Goal: Information Seeking & Learning: Learn about a topic

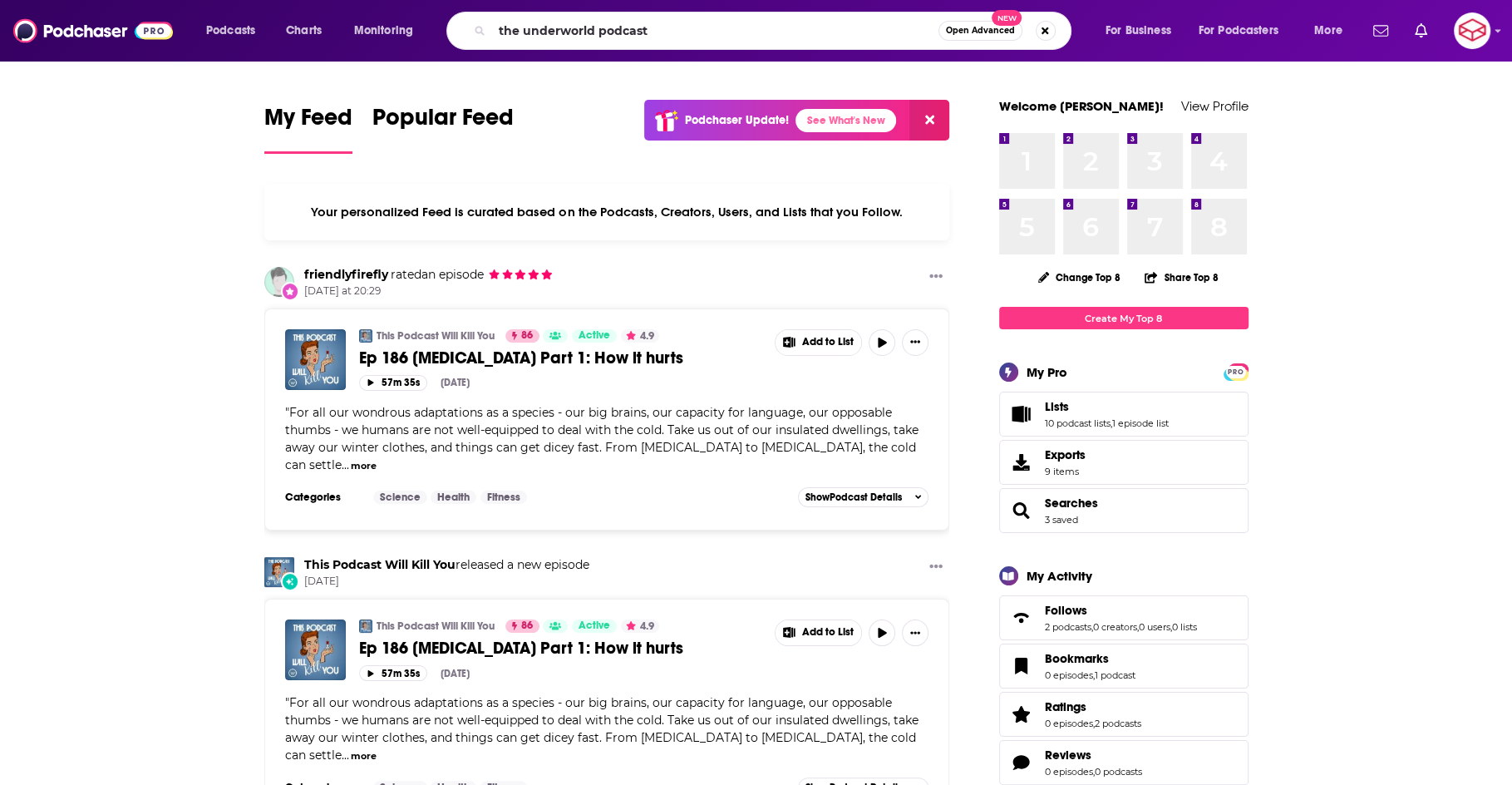
type input "the underworld podcast"
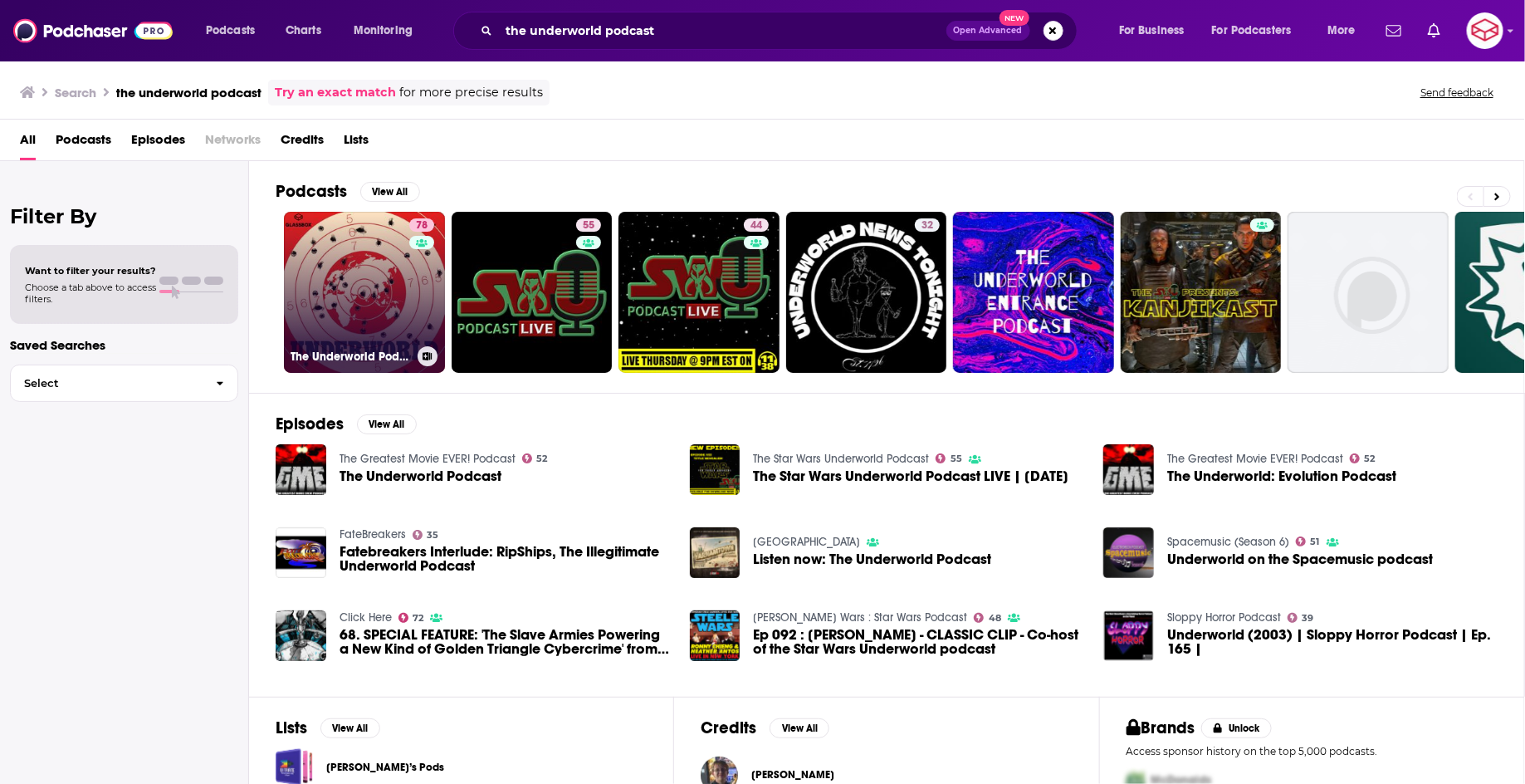
click at [350, 281] on link "78 The Underworld Podcast" at bounding box center [365, 292] width 161 height 161
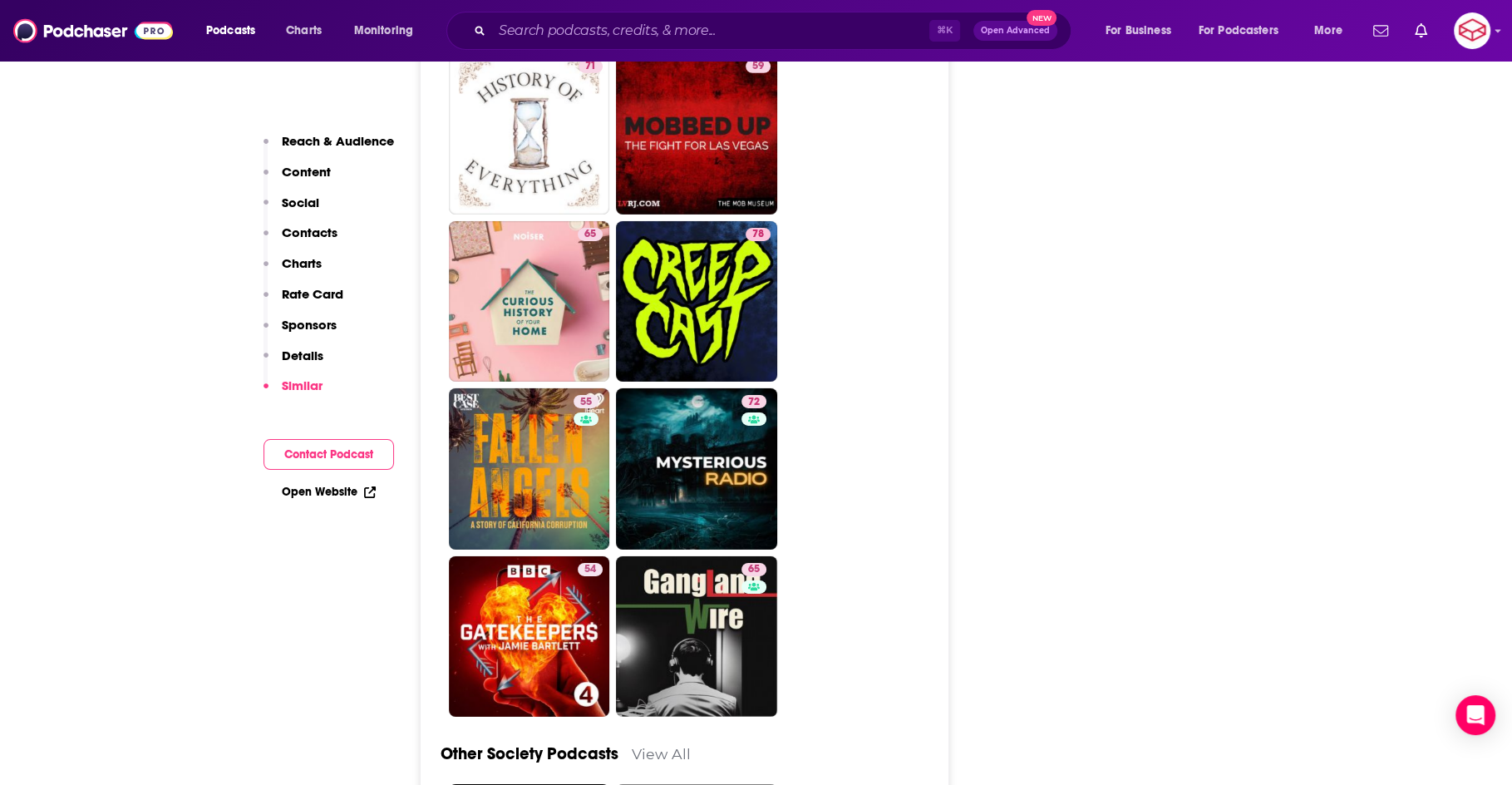
scroll to position [5155, 0]
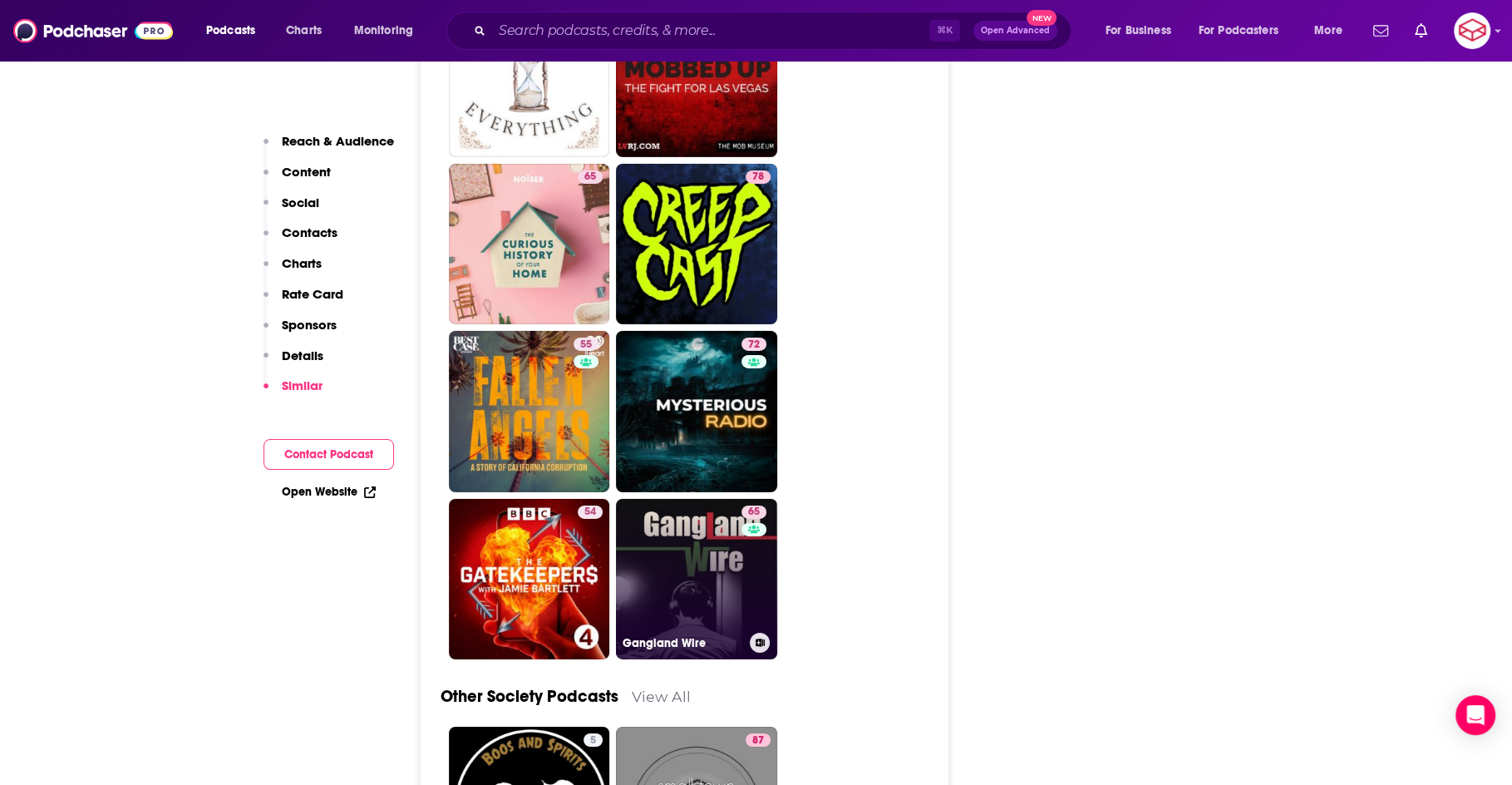
click at [694, 499] on link "65 Gangland Wire" at bounding box center [696, 579] width 161 height 161
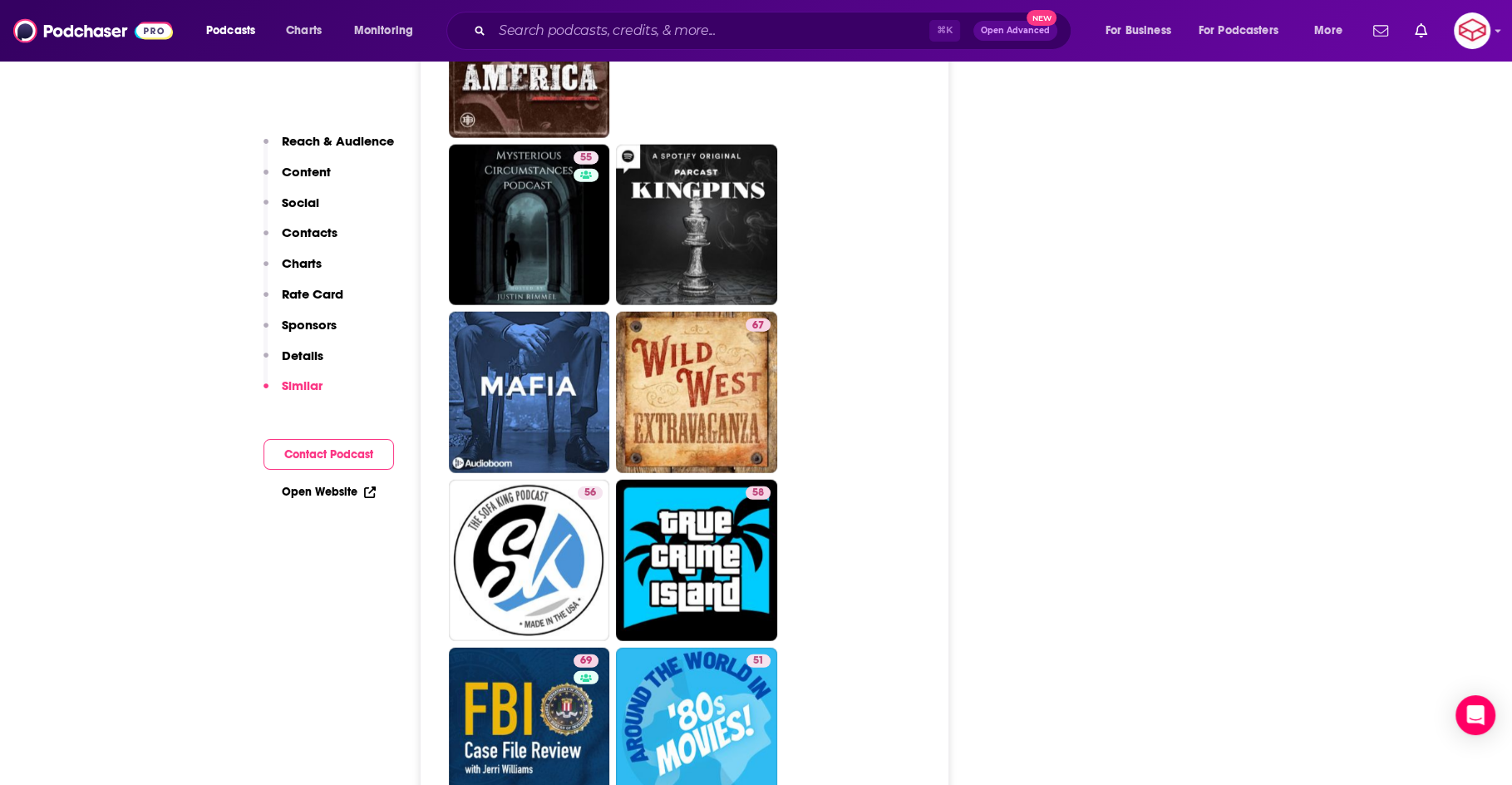
scroll to position [3556, 0]
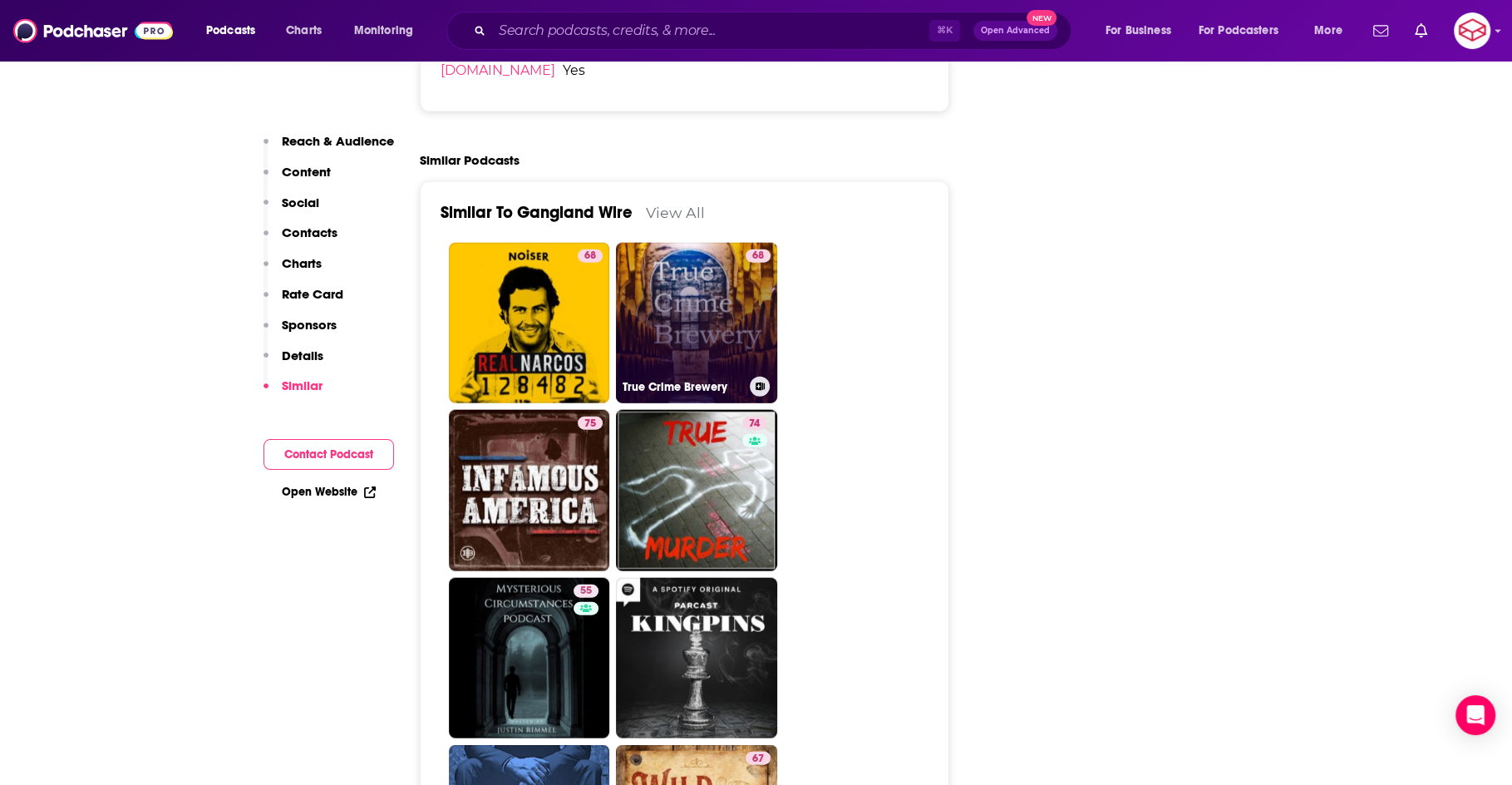
click at [678, 243] on link "68 True Crime Brewery" at bounding box center [696, 323] width 161 height 161
type input "https://www.podchaser.com/podcasts/true-crime-brewery-907167"
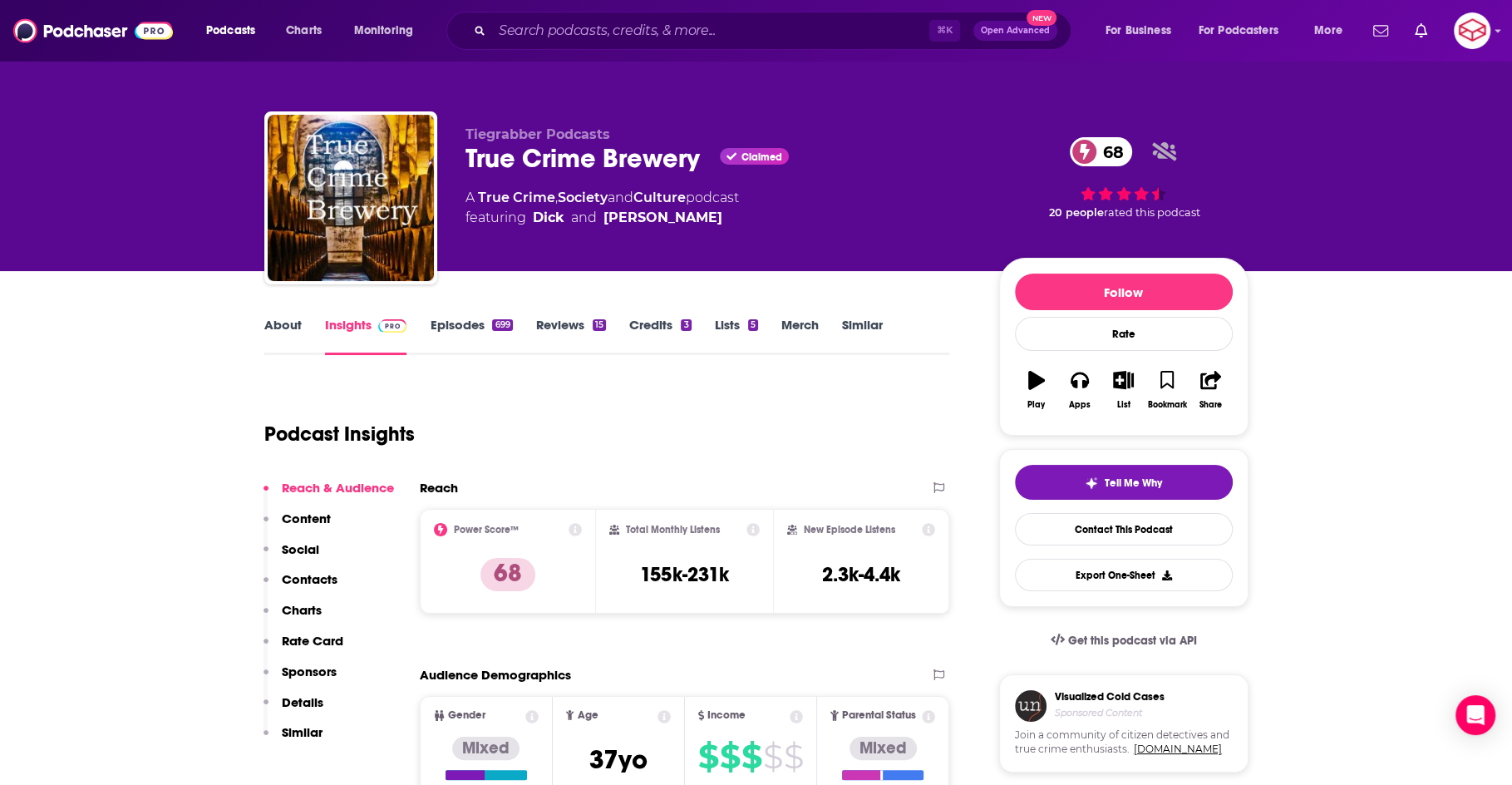
click at [282, 329] on link "About" at bounding box center [282, 336] width 37 height 38
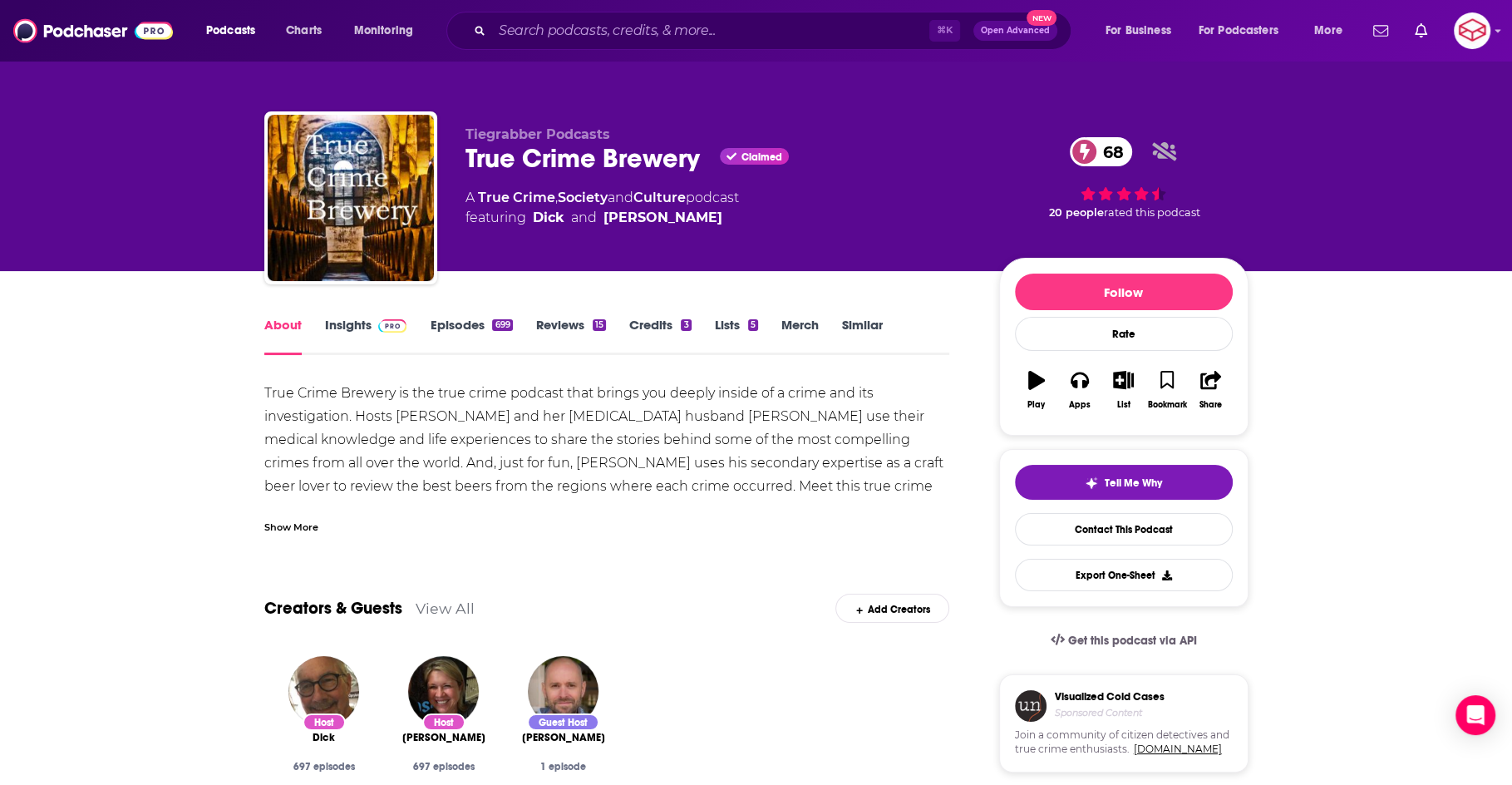
click at [359, 330] on link "Insights" at bounding box center [366, 336] width 82 height 38
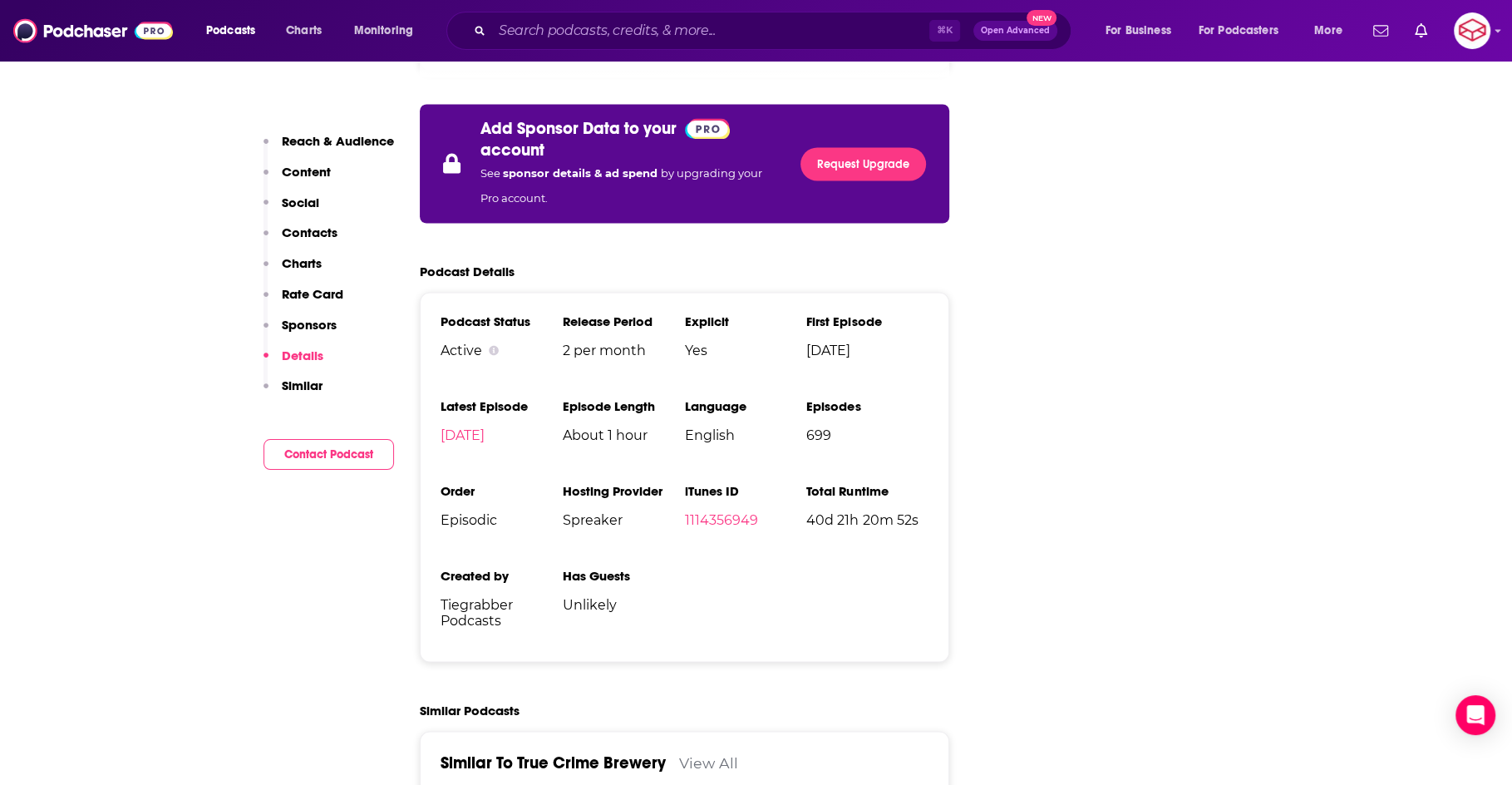
scroll to position [2789, 0]
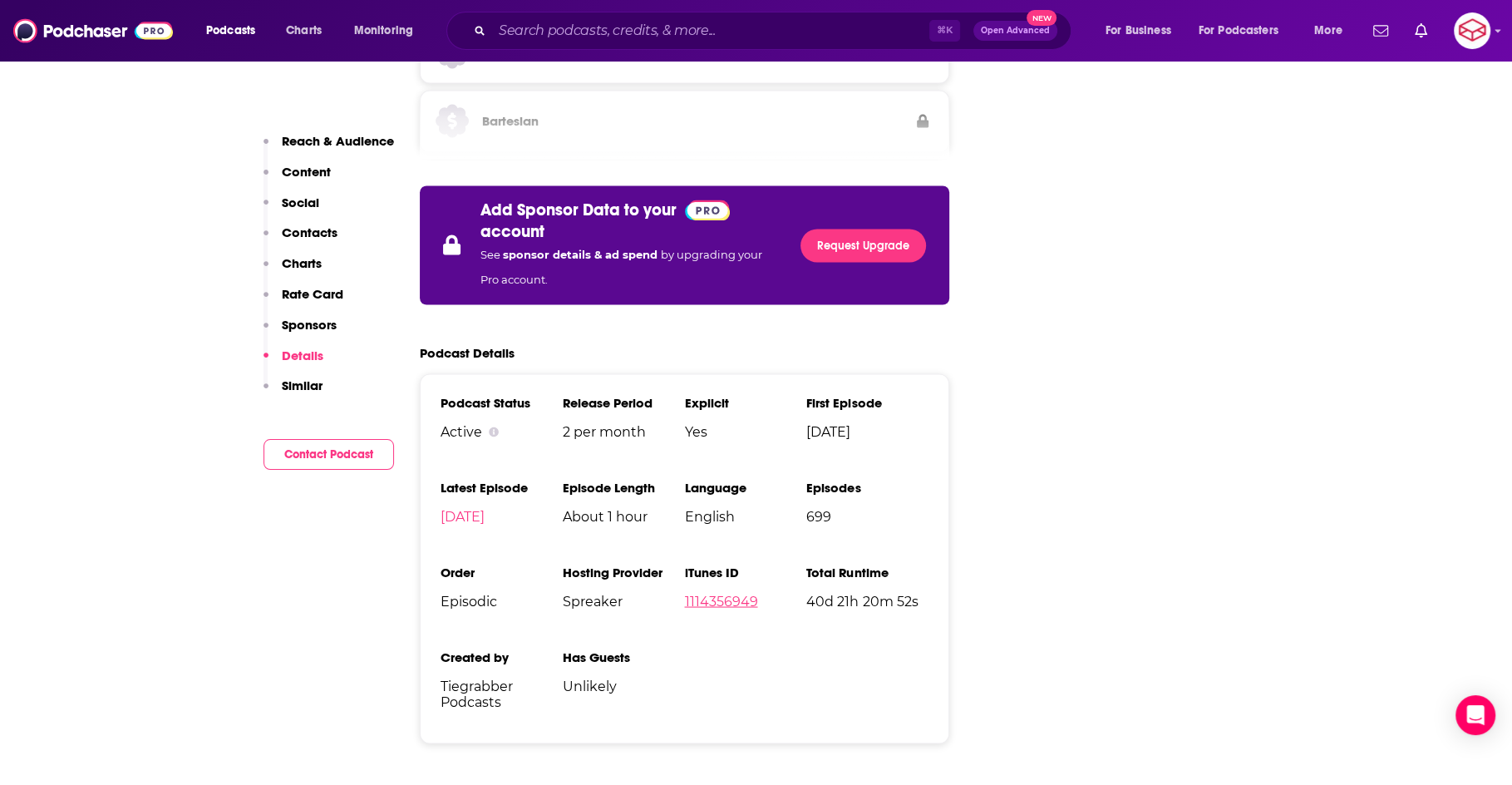
click at [716, 593] on link "1114356949" at bounding box center [721, 600] width 73 height 15
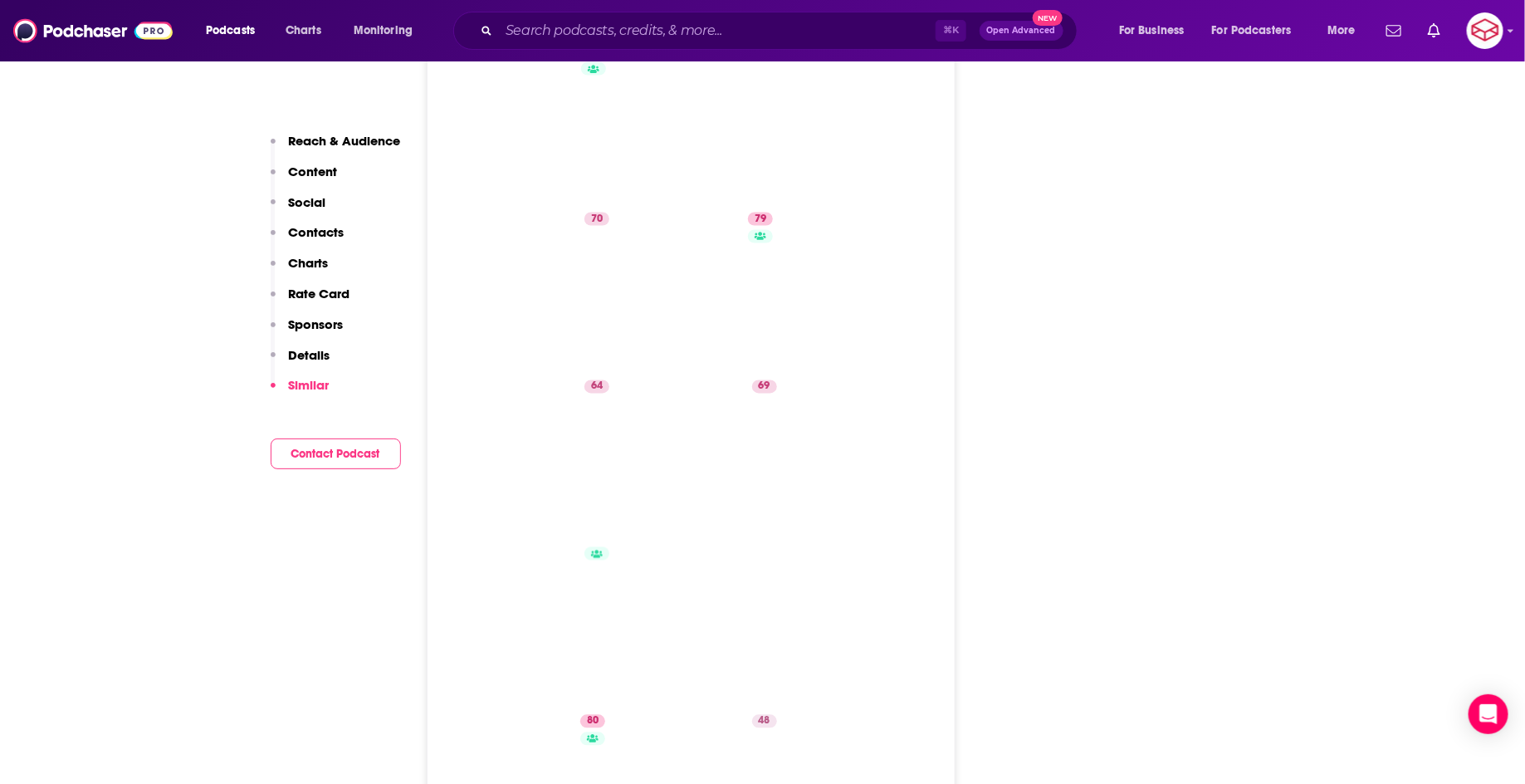
scroll to position [4579, 0]
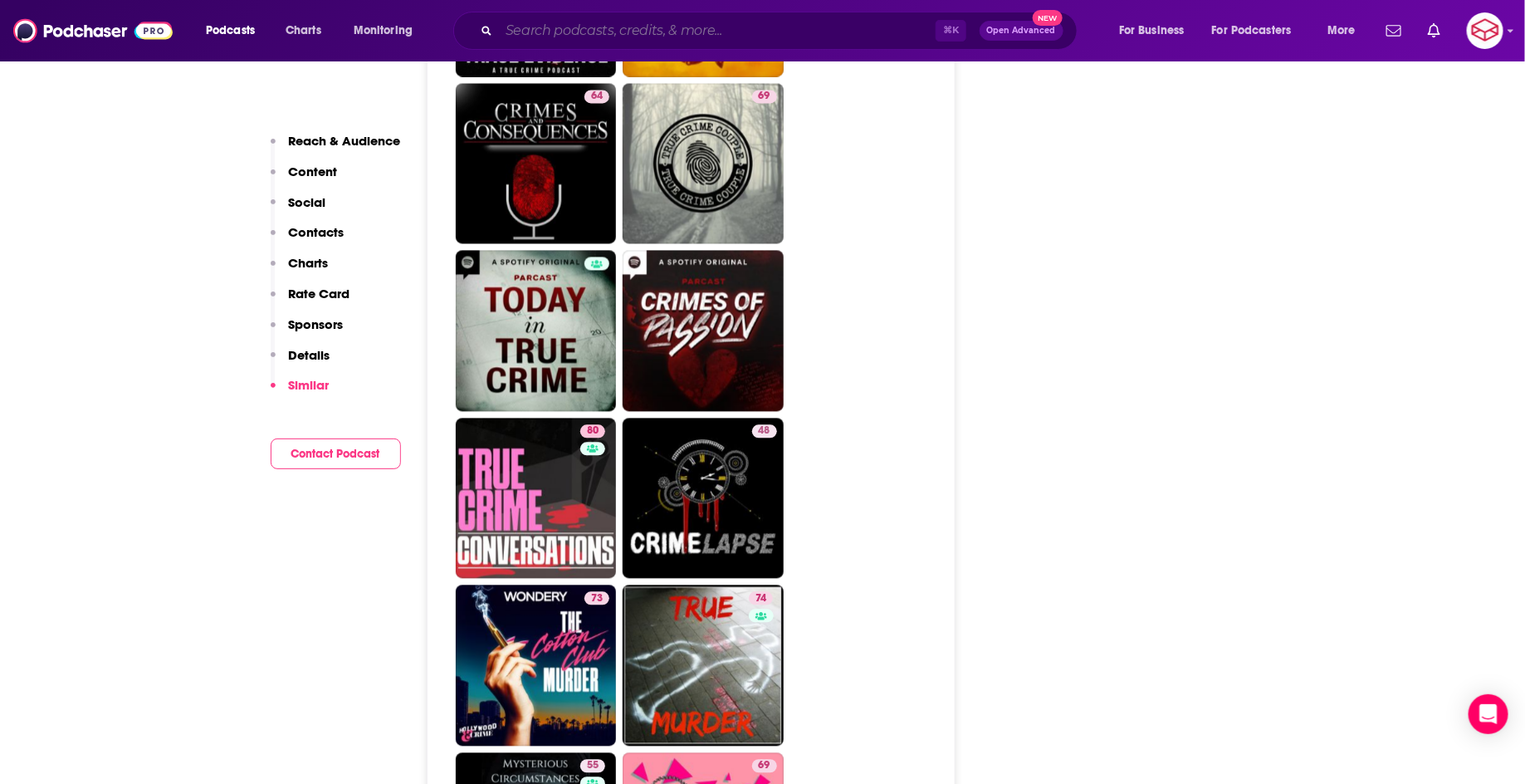
click at [638, 32] on input "Search podcasts, credits, & more..." at bounding box center [717, 30] width 437 height 26
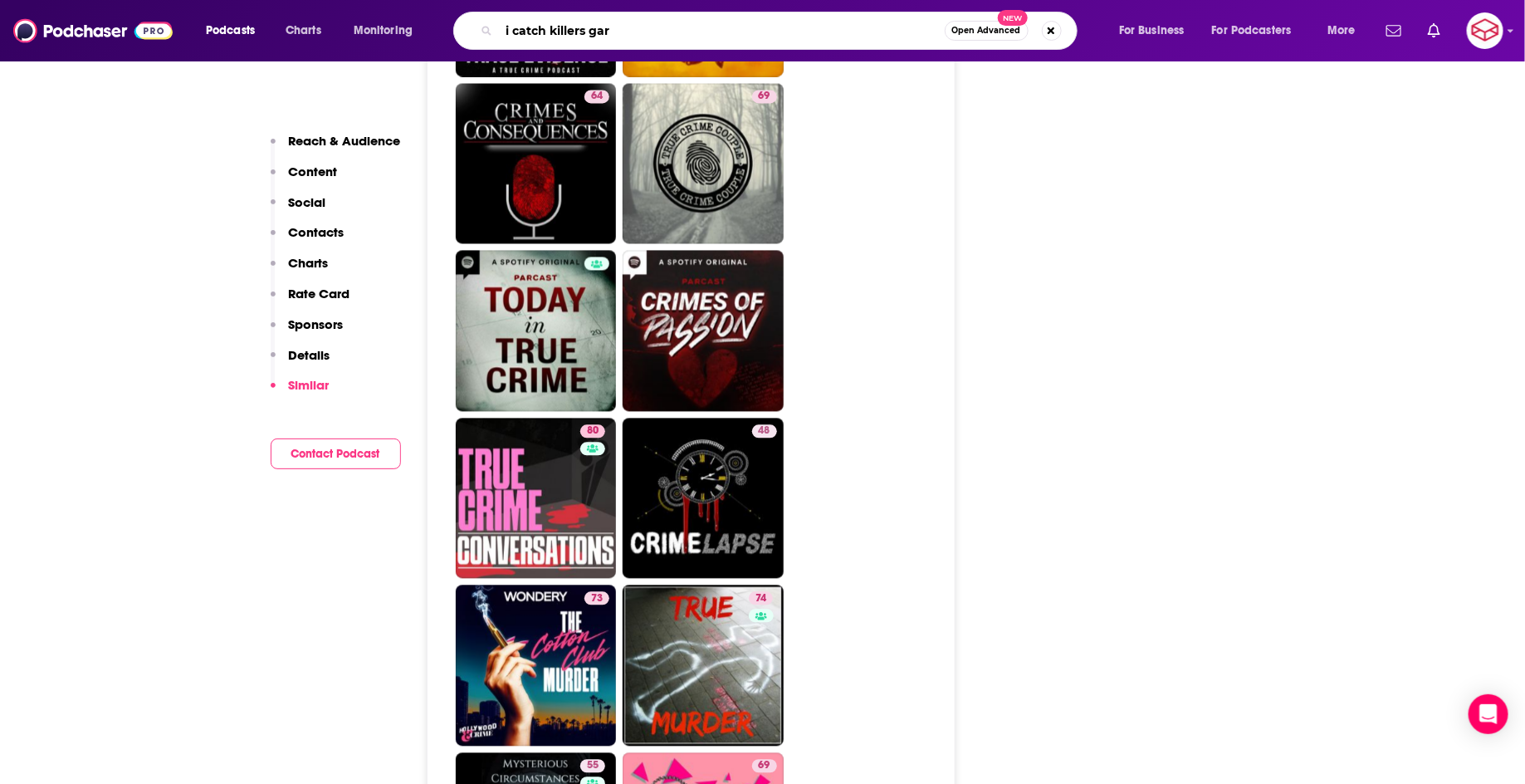
type input "i catch killers gary"
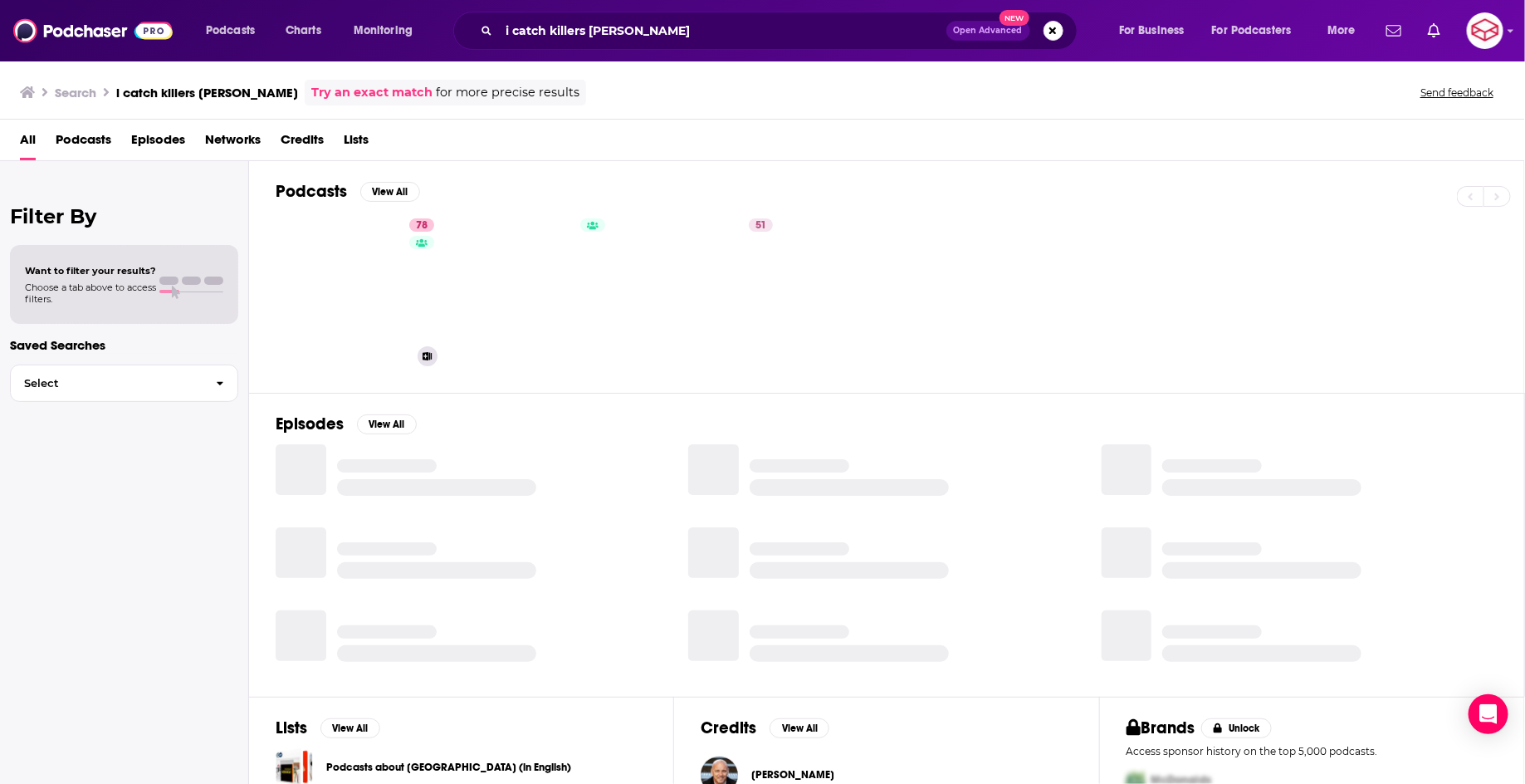
click at [367, 251] on link "78 I Catch Killers with Gary Jubelin" at bounding box center [365, 292] width 161 height 161
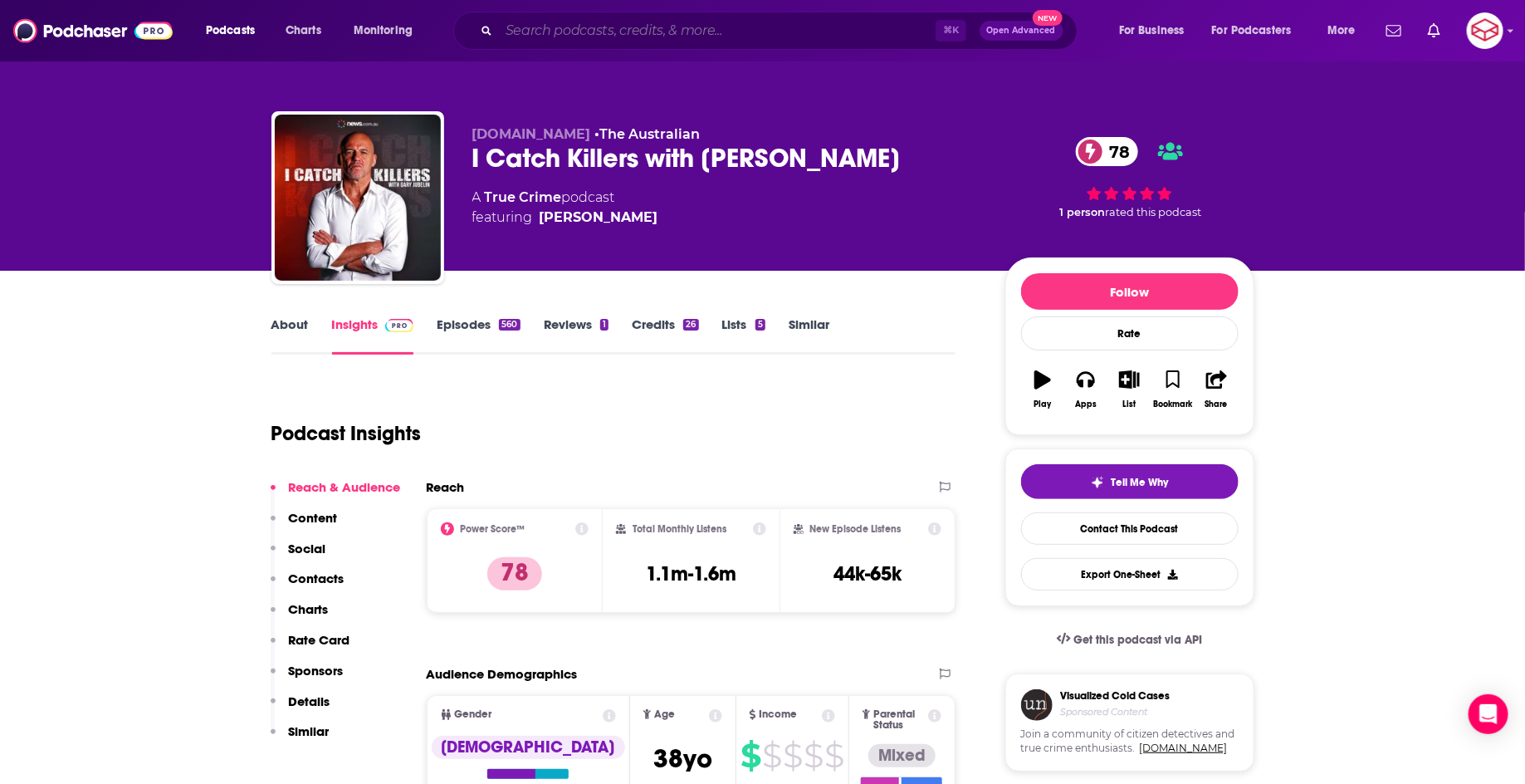
click at [593, 38] on input "Search podcasts, credits, & more..." at bounding box center [717, 30] width 437 height 26
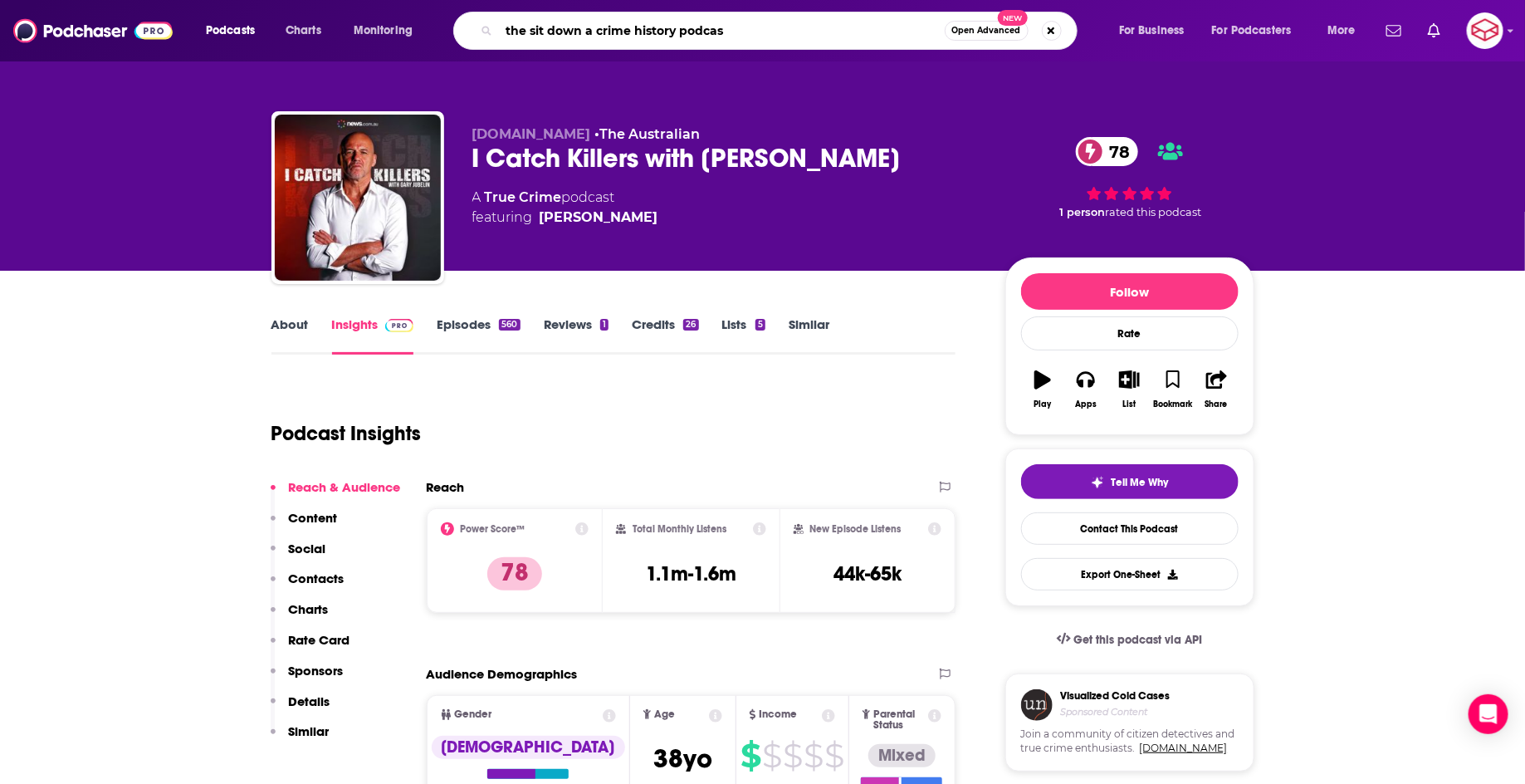
type input "the sit down a crime history podcast"
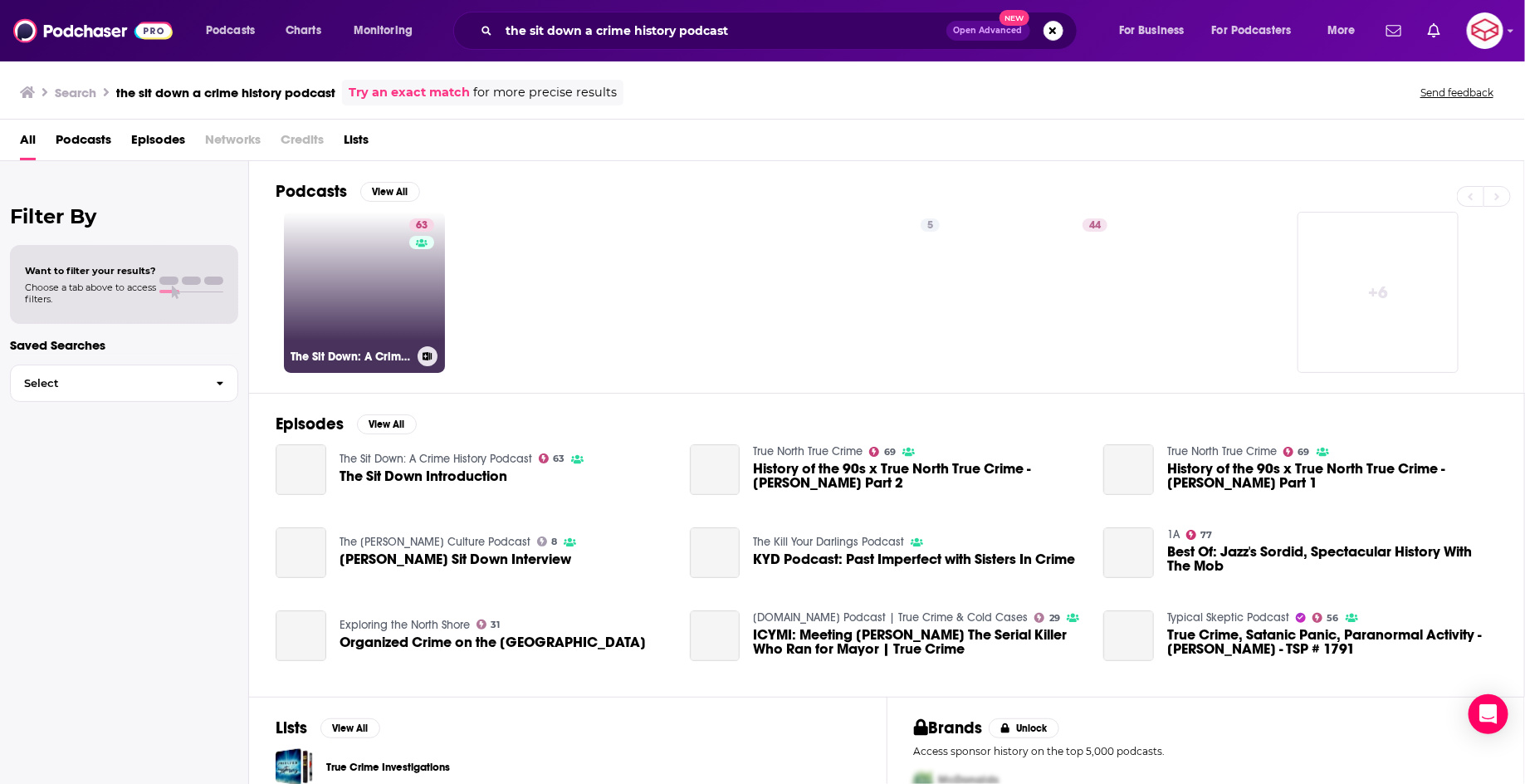
click at [386, 279] on link "63 The Sit Down: A Crime History Podcast" at bounding box center [365, 292] width 161 height 161
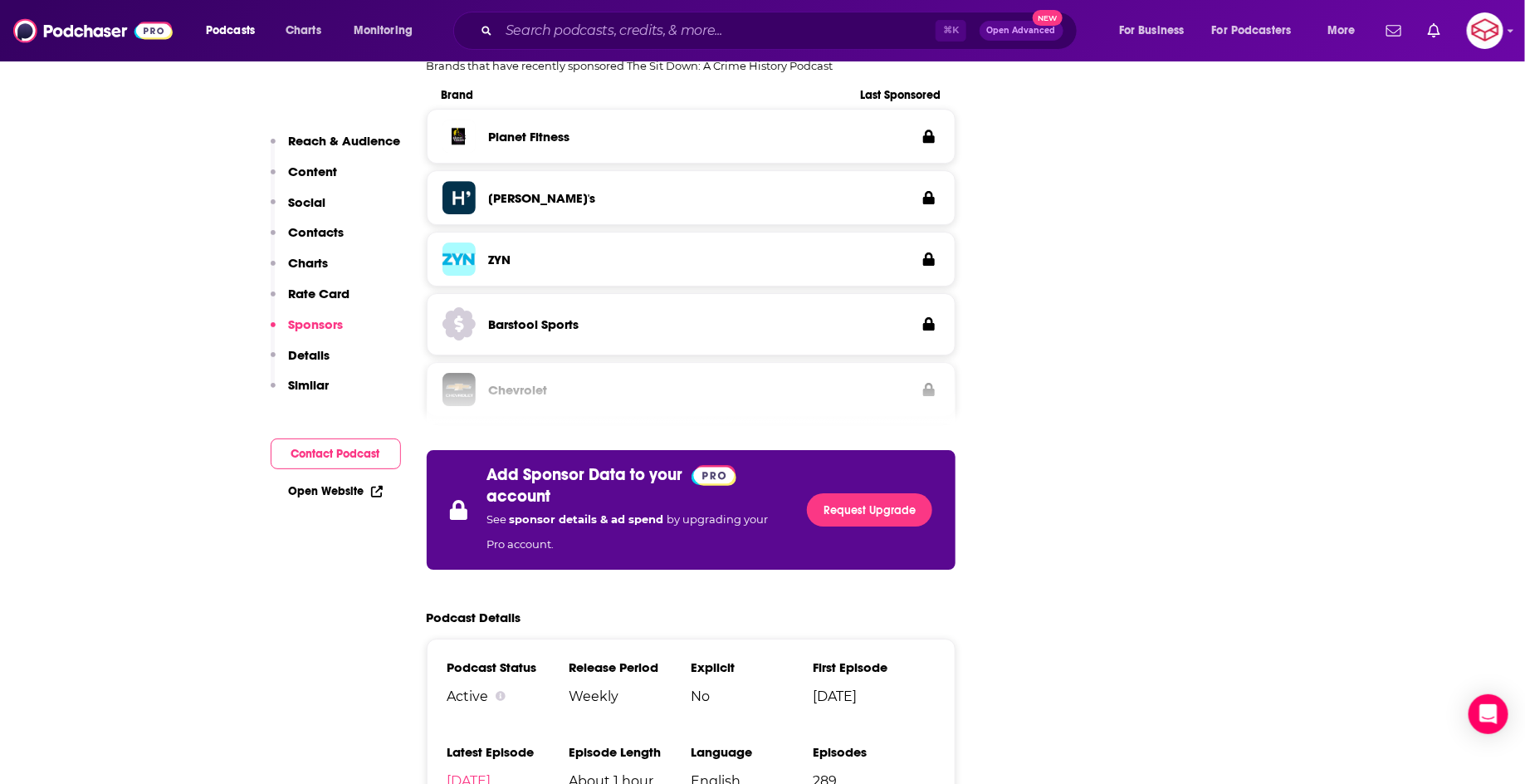
scroll to position [2626, 0]
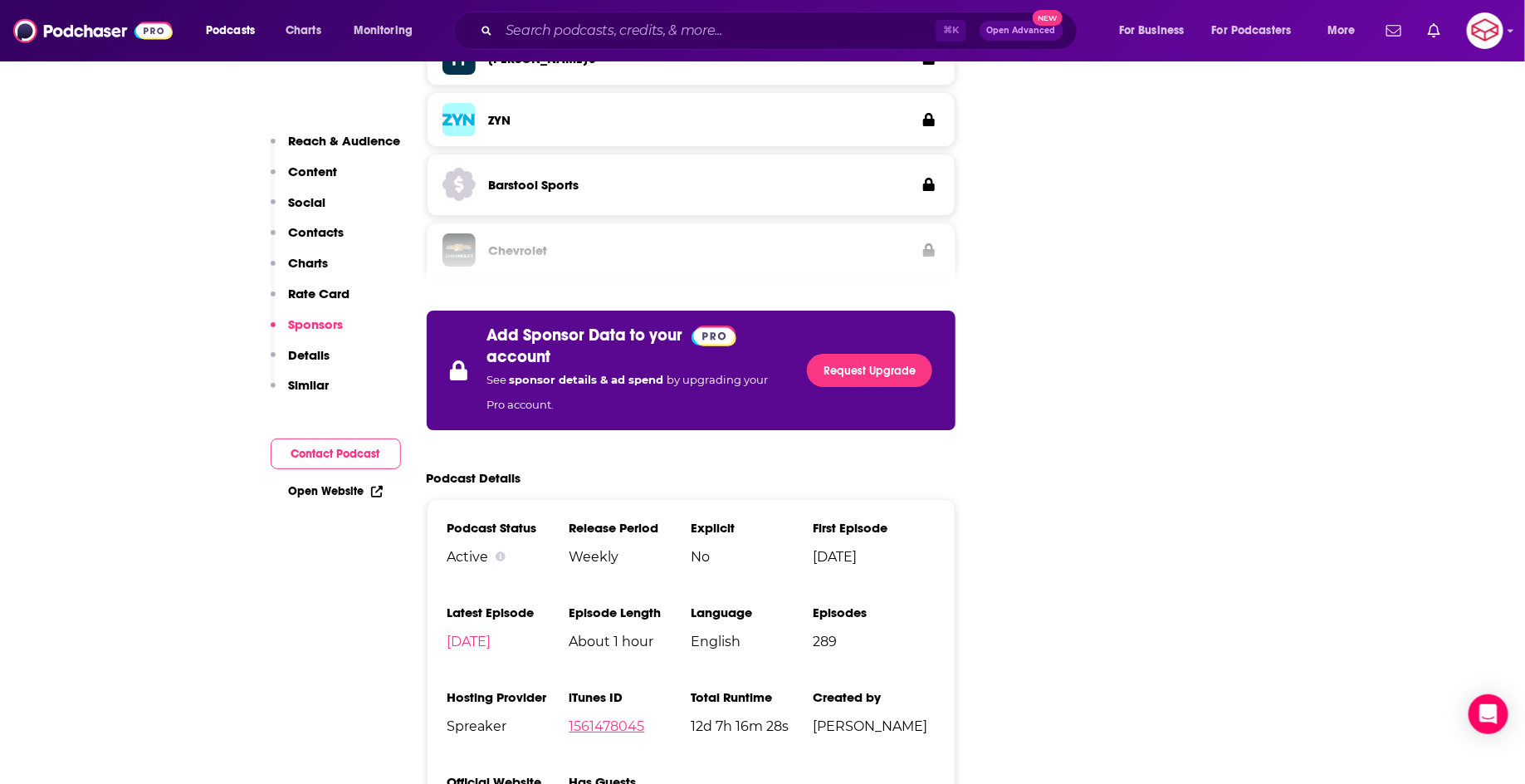
click at [601, 718] on link "1561478045" at bounding box center [607, 725] width 76 height 15
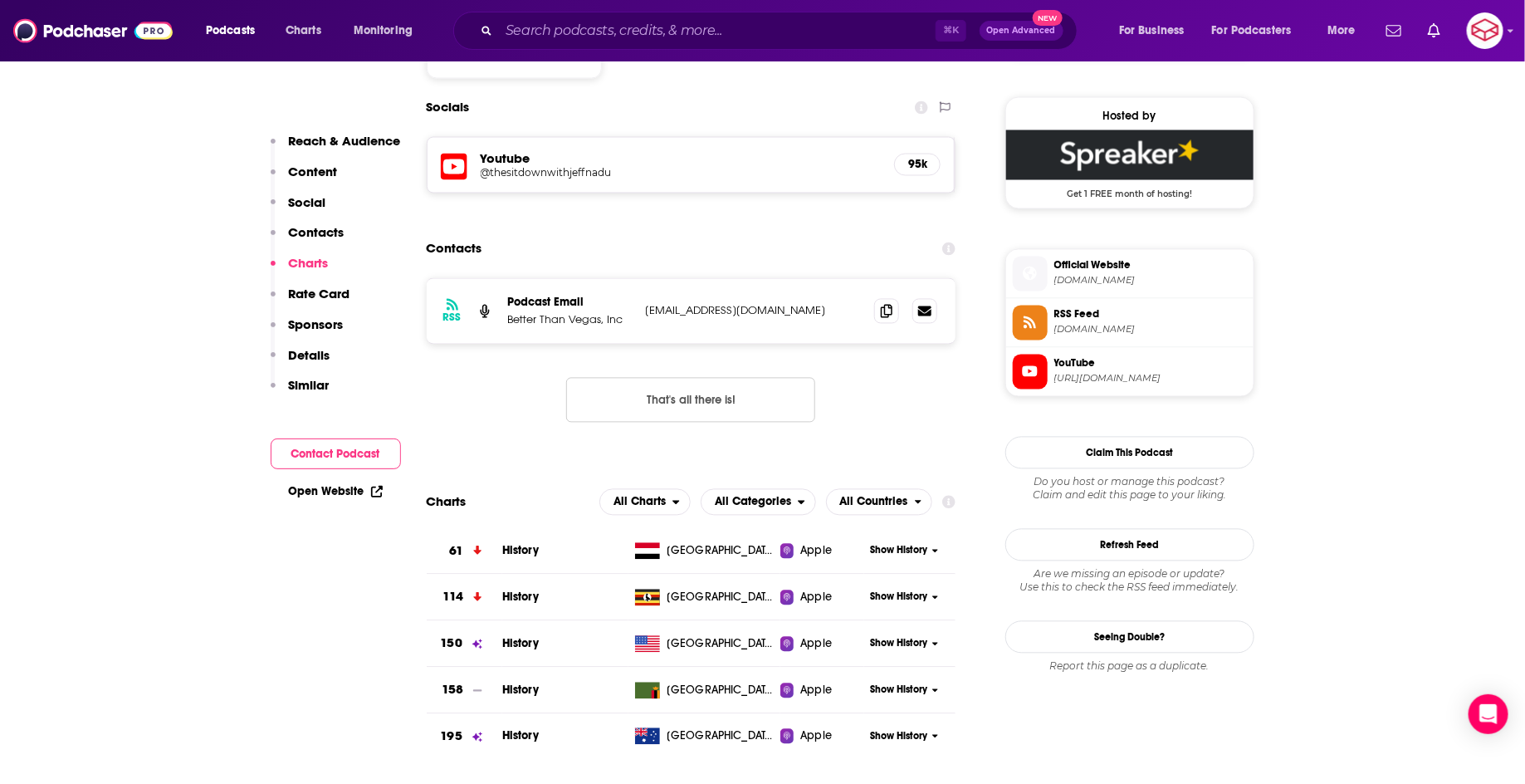
scroll to position [1325, 0]
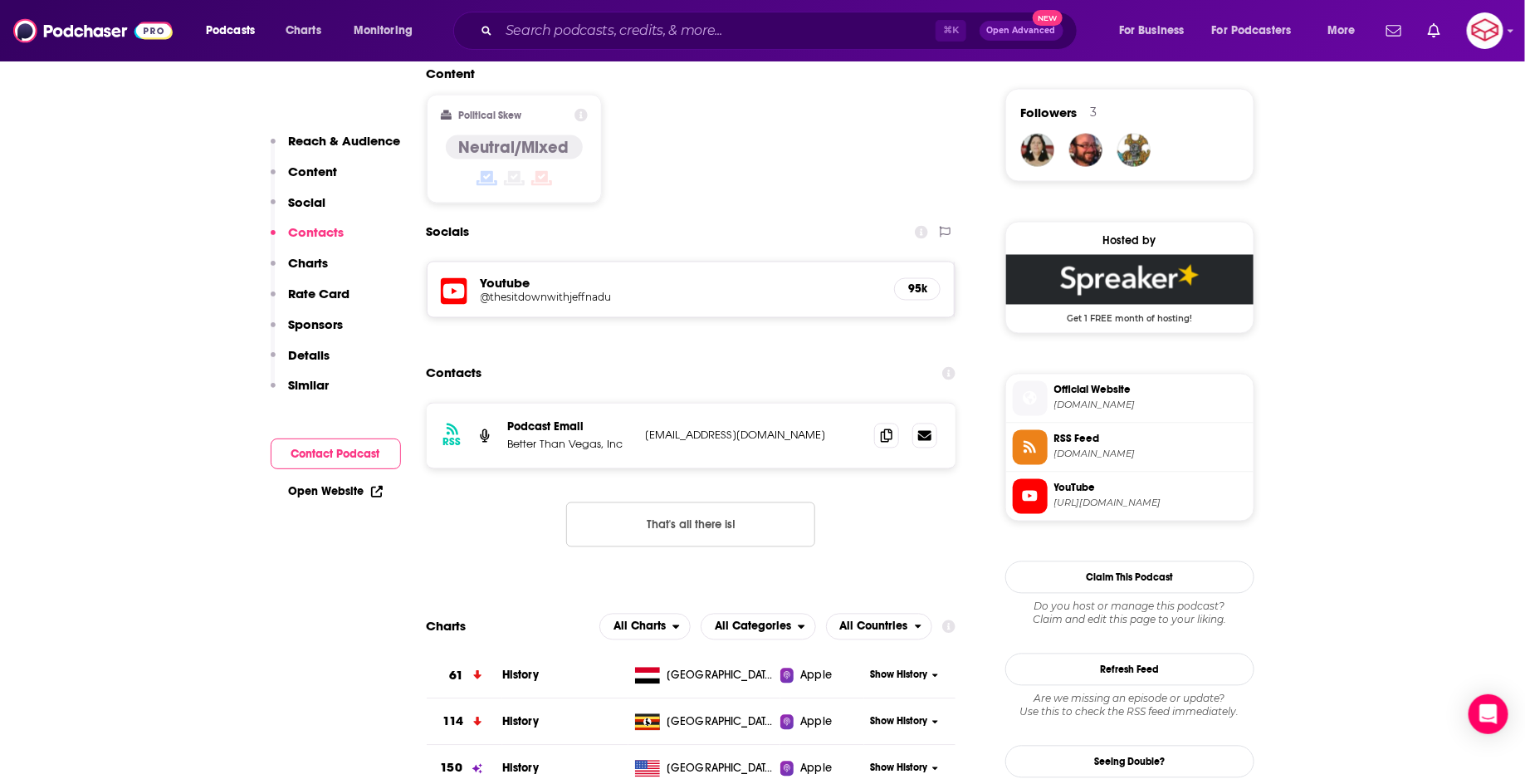
click at [526, 291] on h5 "@thesitdownwithjeffnadu" at bounding box center [614, 298] width 266 height 13
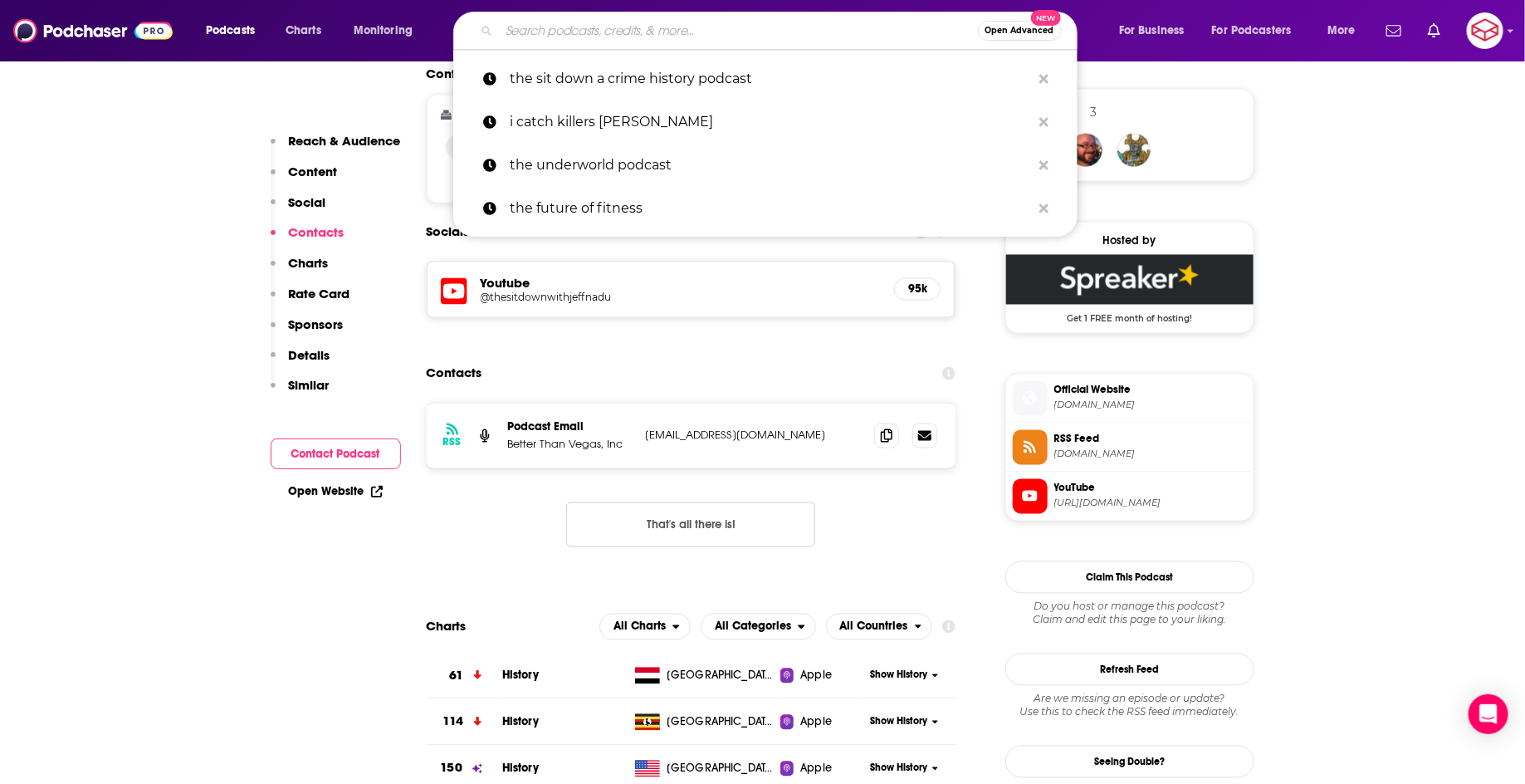
click at [644, 42] on input "Search podcasts, credits, & more..." at bounding box center [739, 30] width 479 height 26
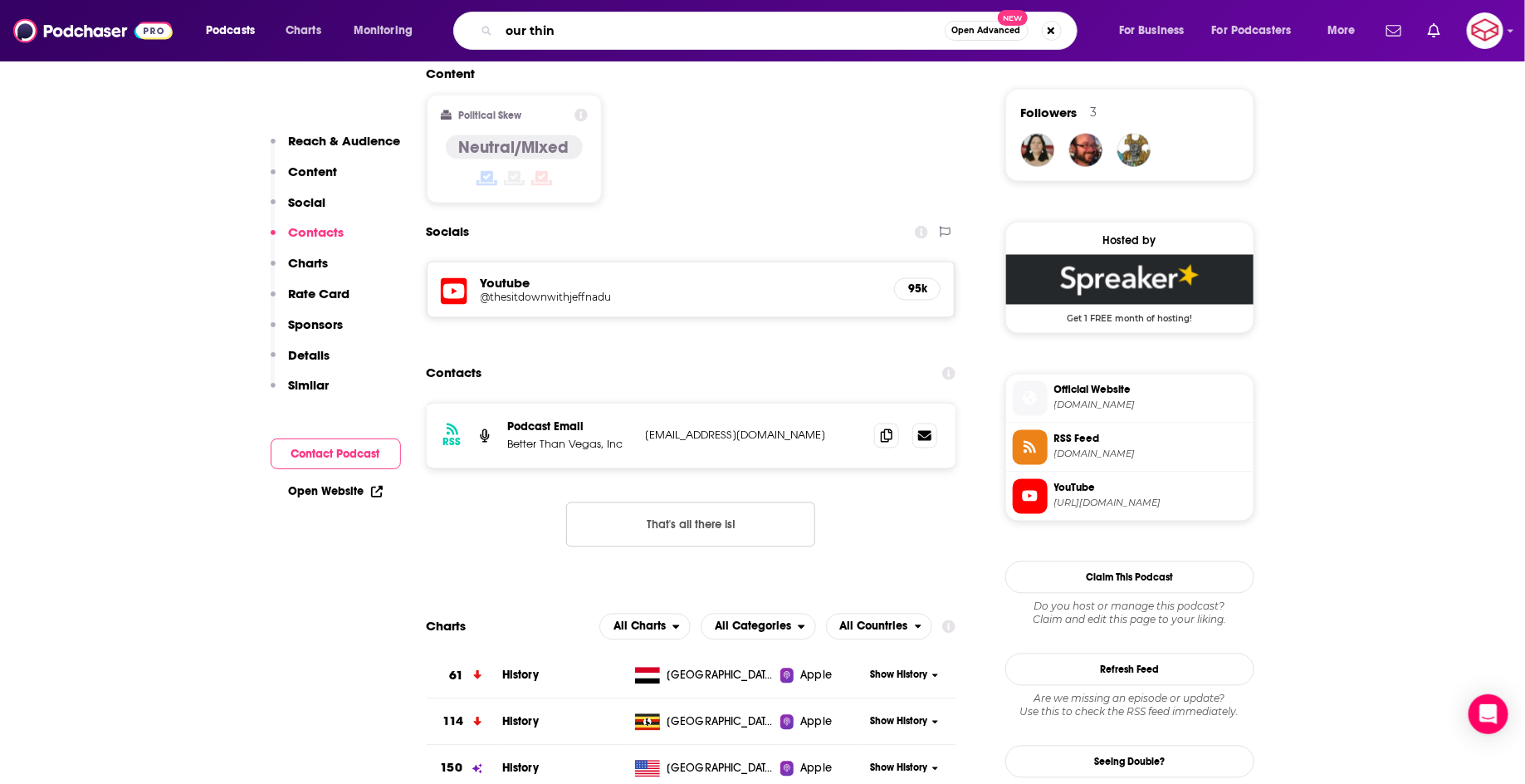
type input "our thing"
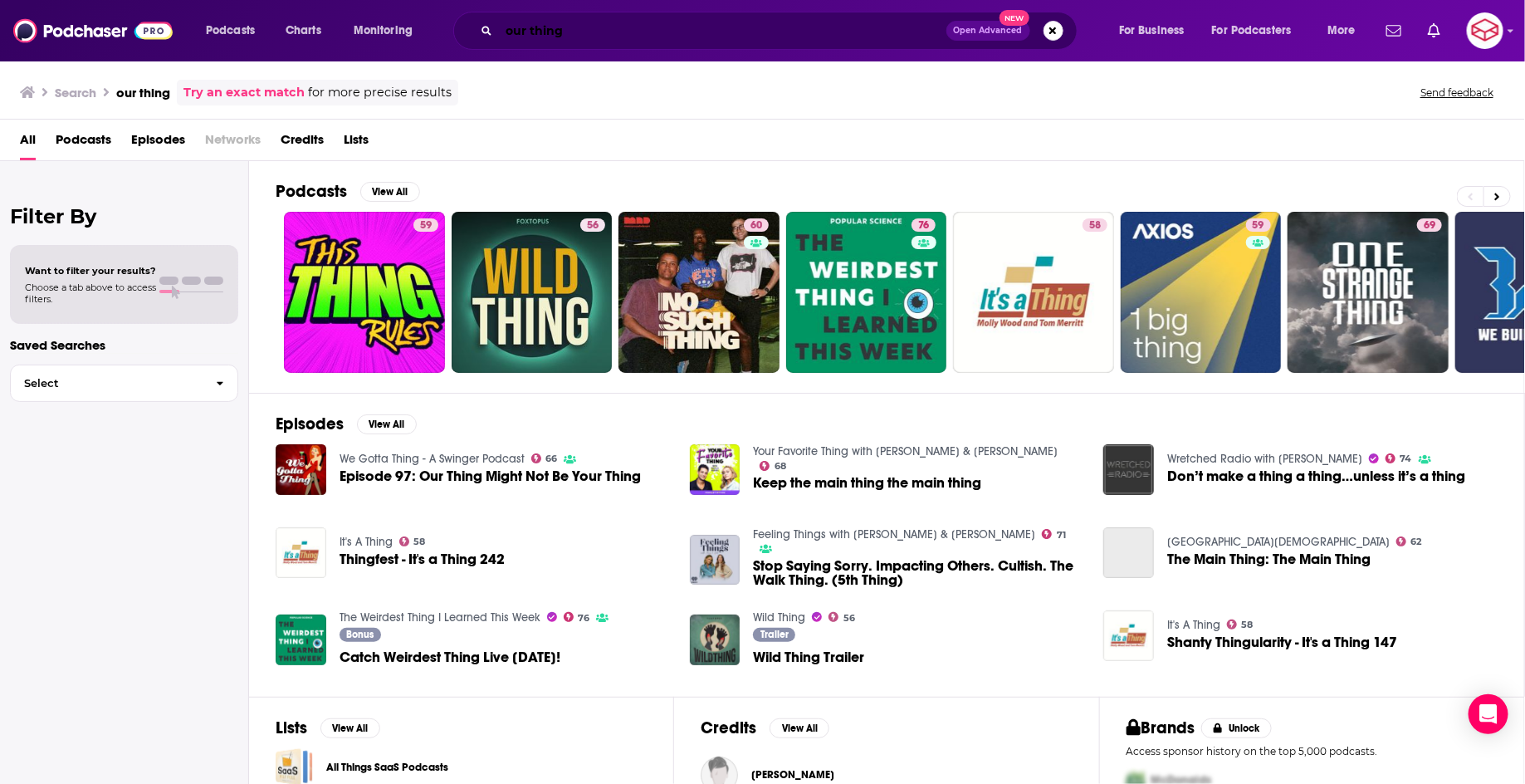
click at [613, 23] on input "our thing" at bounding box center [723, 30] width 448 height 26
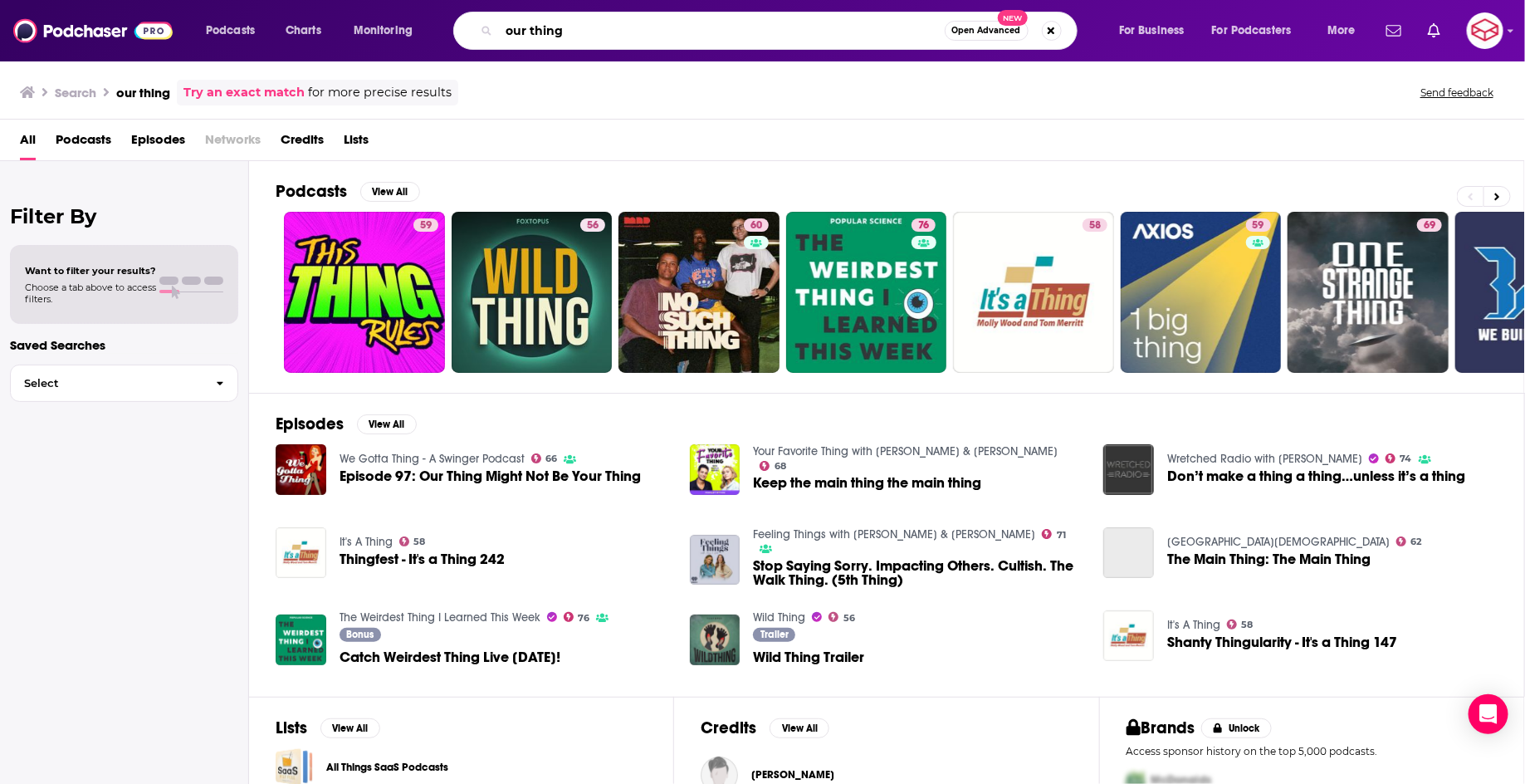
click at [613, 23] on input "our thing" at bounding box center [722, 30] width 446 height 26
click at [620, 42] on input "our thing" at bounding box center [722, 30] width 446 height 26
type input "our thing with sammy the bull"
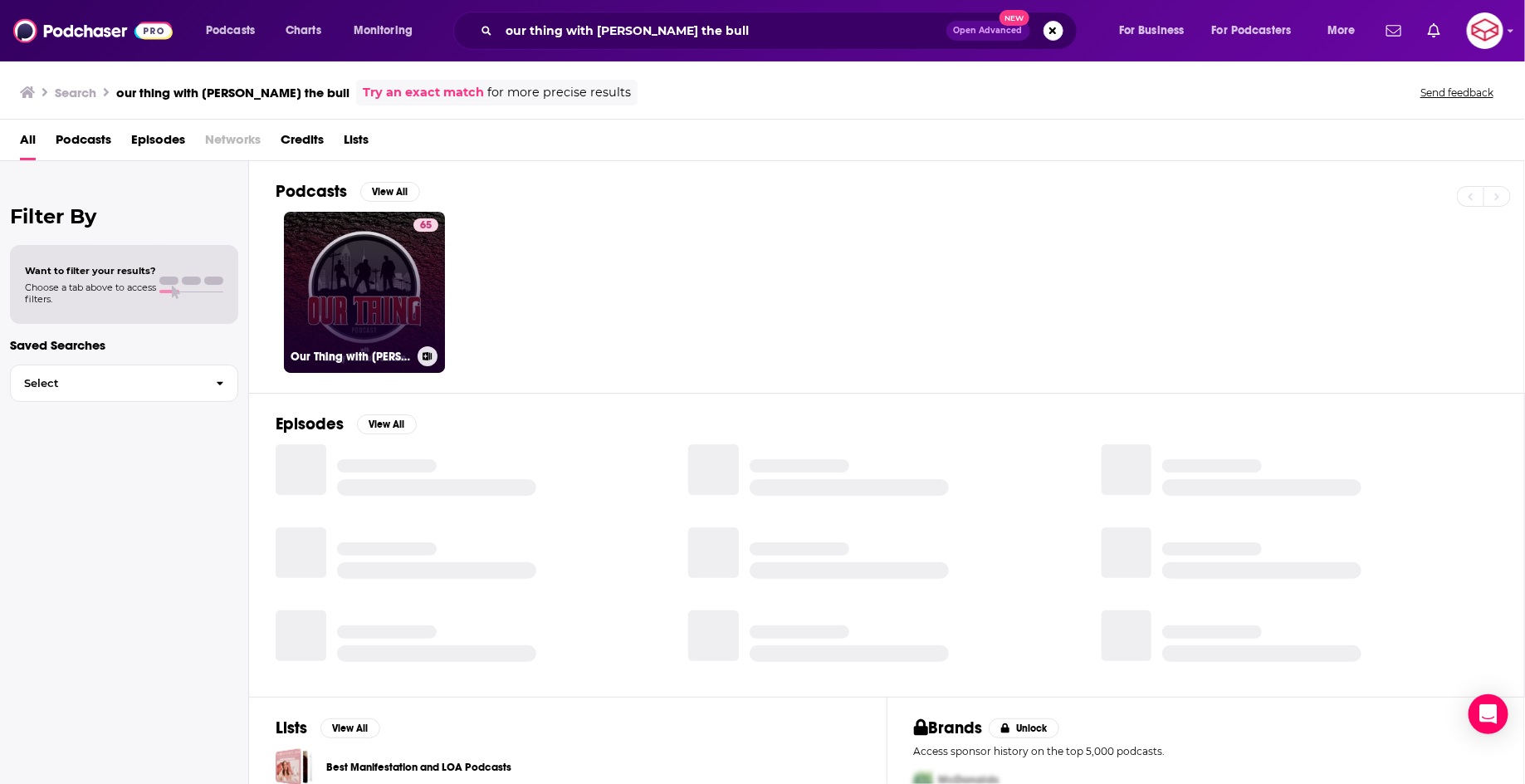
click at [346, 264] on link "65 Our Thing with Sammy The Bull" at bounding box center [365, 292] width 161 height 161
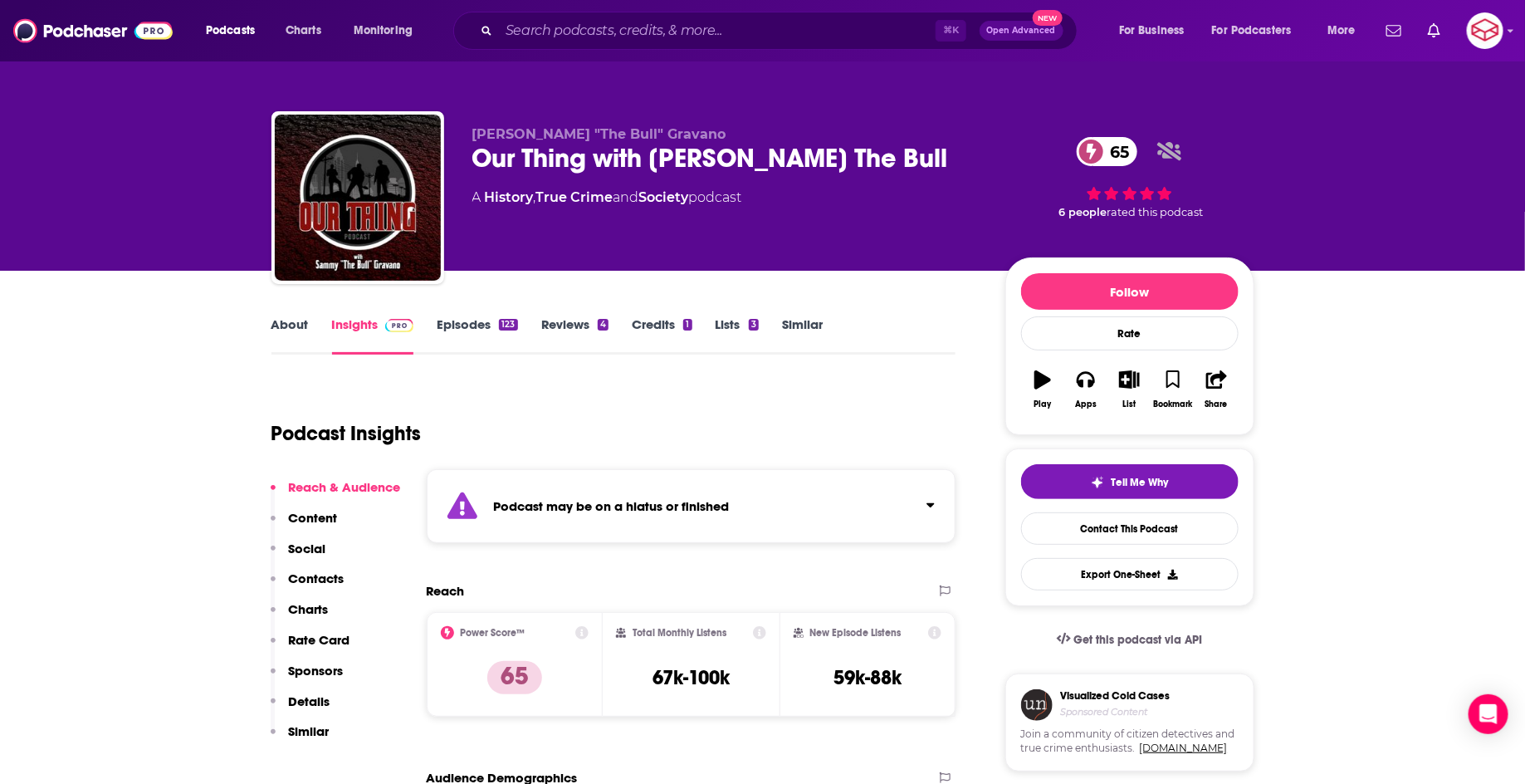
click at [297, 332] on link "About" at bounding box center [289, 335] width 37 height 38
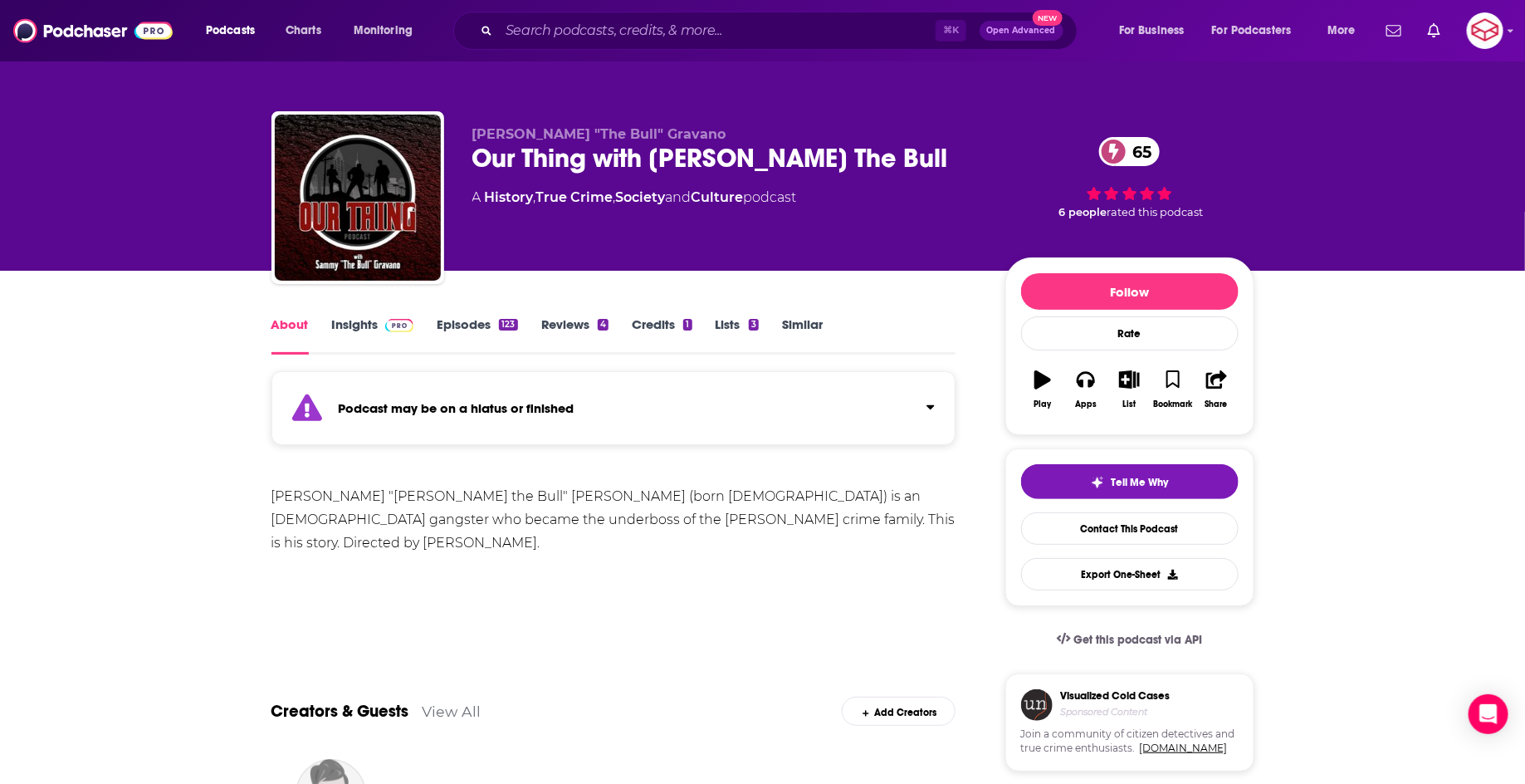
click at [394, 337] on link "Insights" at bounding box center [373, 335] width 82 height 38
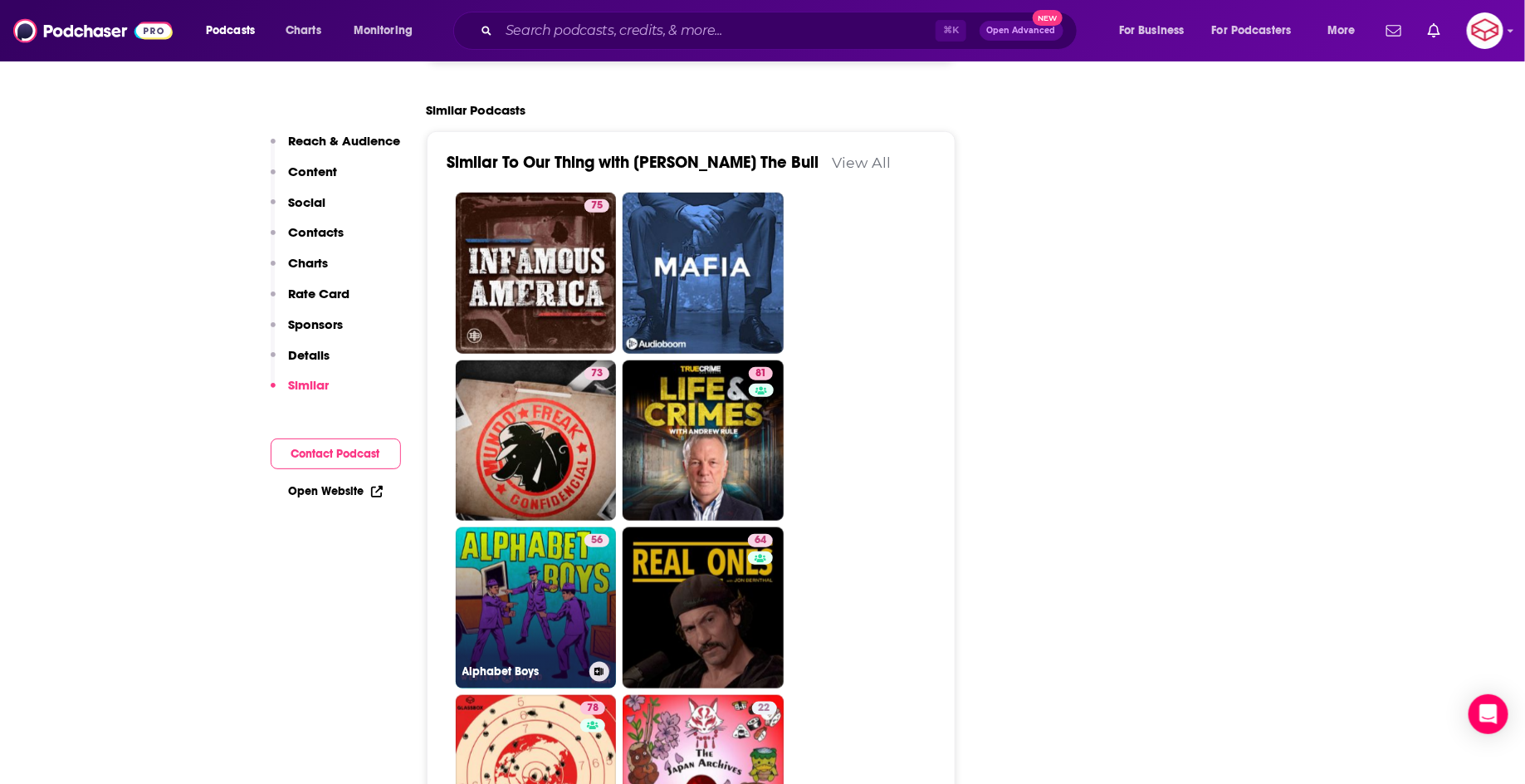
scroll to position [3549, 0]
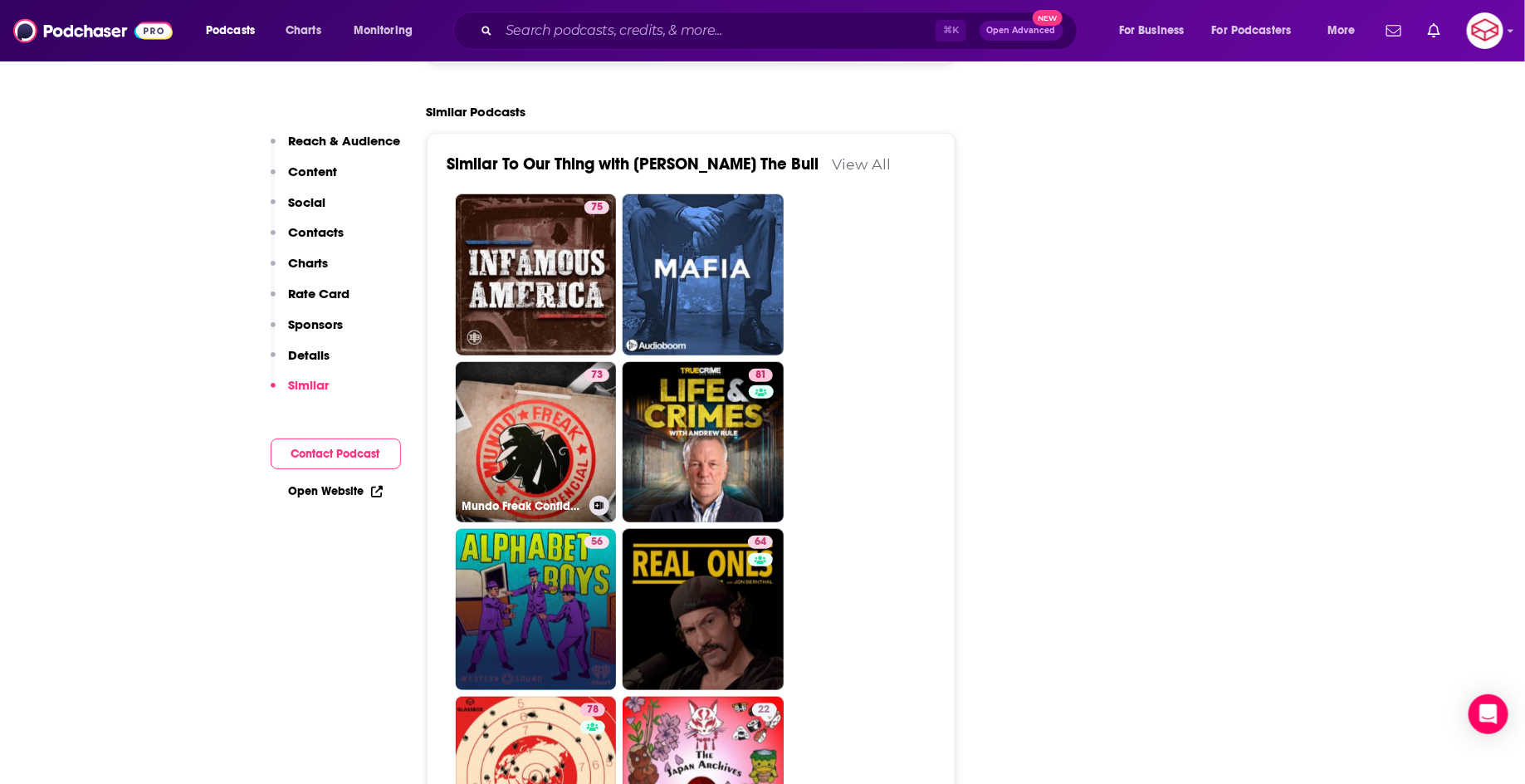
click at [573, 362] on link "73 Mundo Freak Confidencial" at bounding box center [536, 442] width 161 height 161
type input "https://www.podchaser.com/podcasts/mundo-freak-confidencial-3989764"
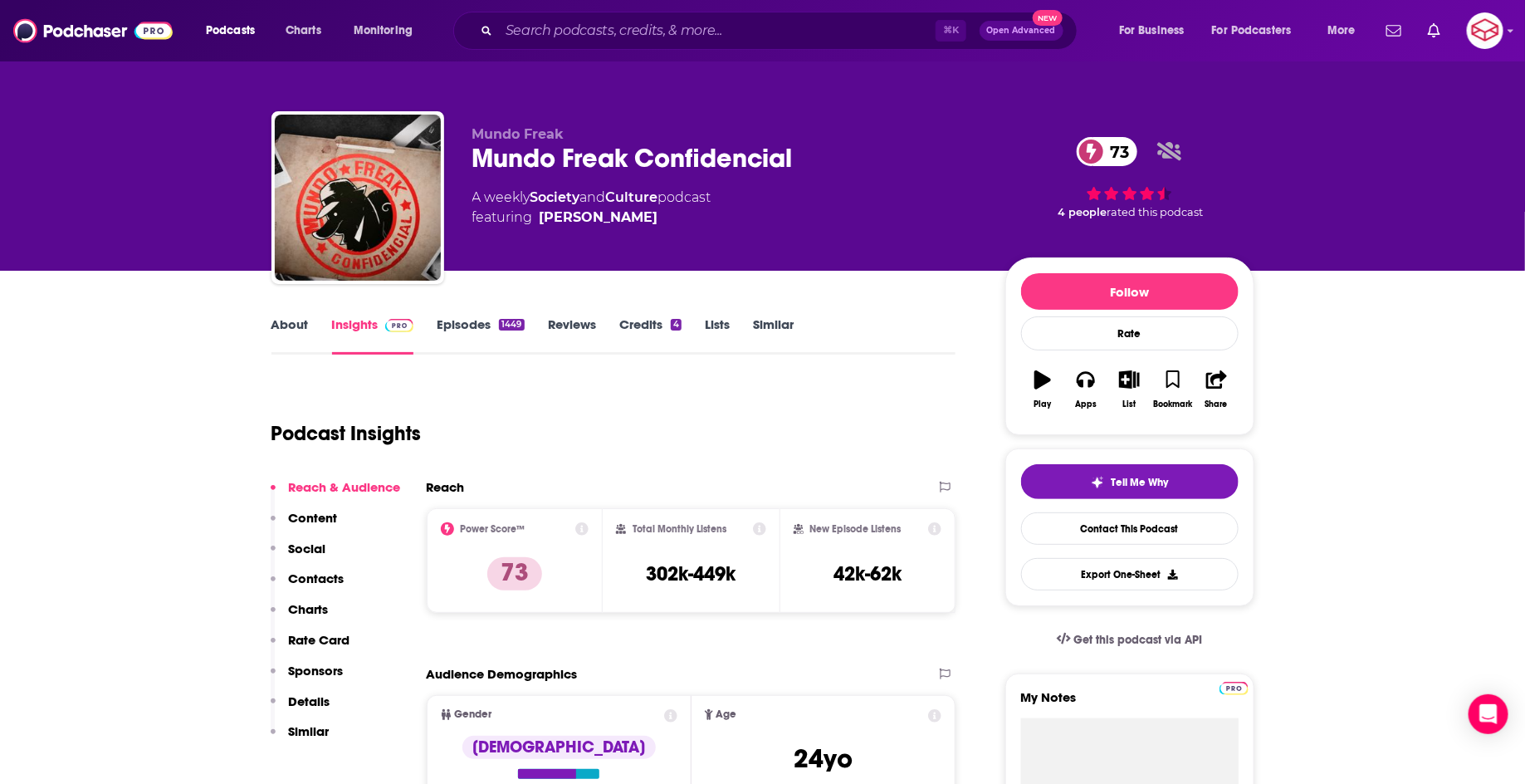
click at [292, 327] on link "About" at bounding box center [289, 335] width 37 height 38
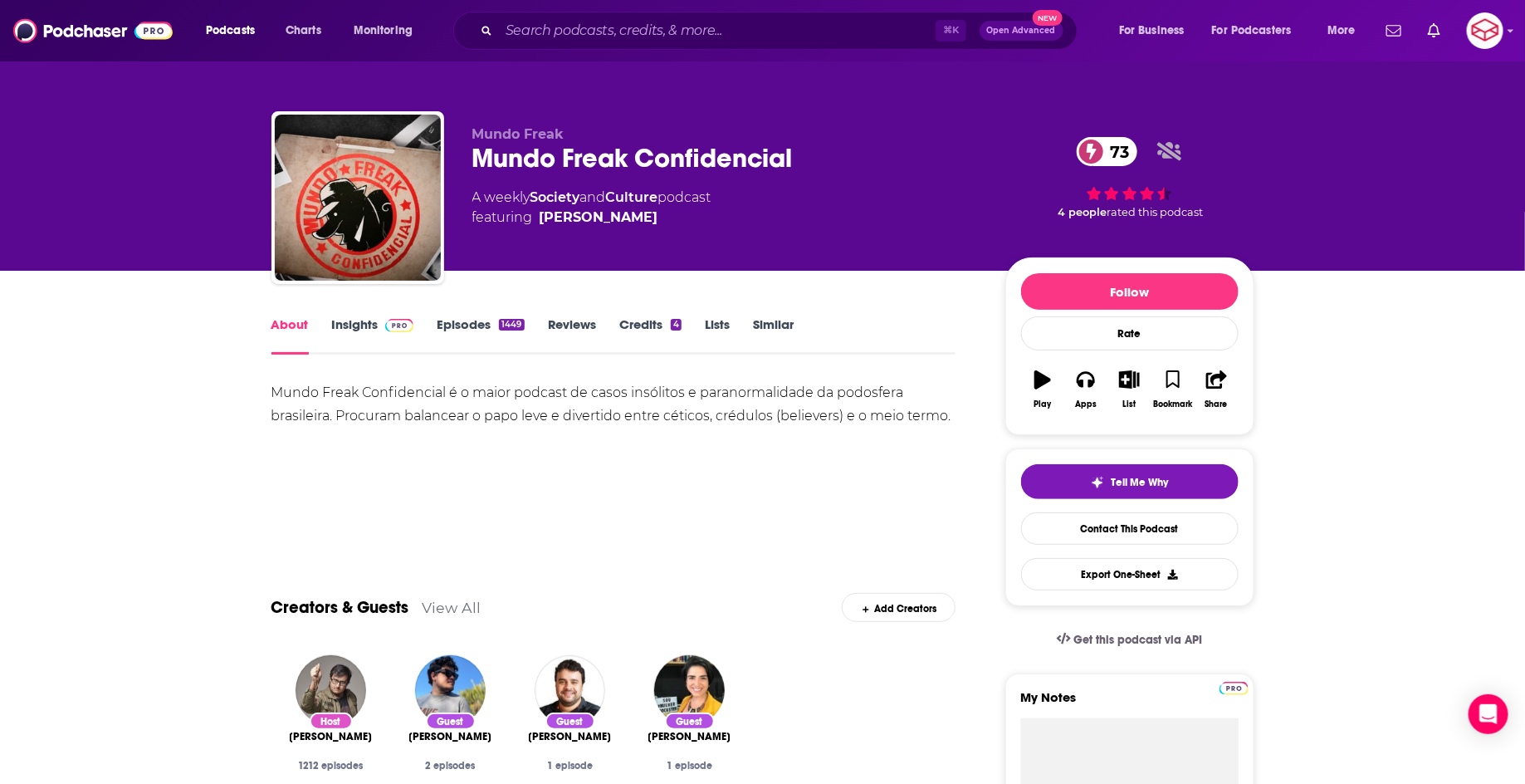
click at [349, 330] on link "Insights" at bounding box center [373, 335] width 82 height 38
